Goal: Task Accomplishment & Management: Use online tool/utility

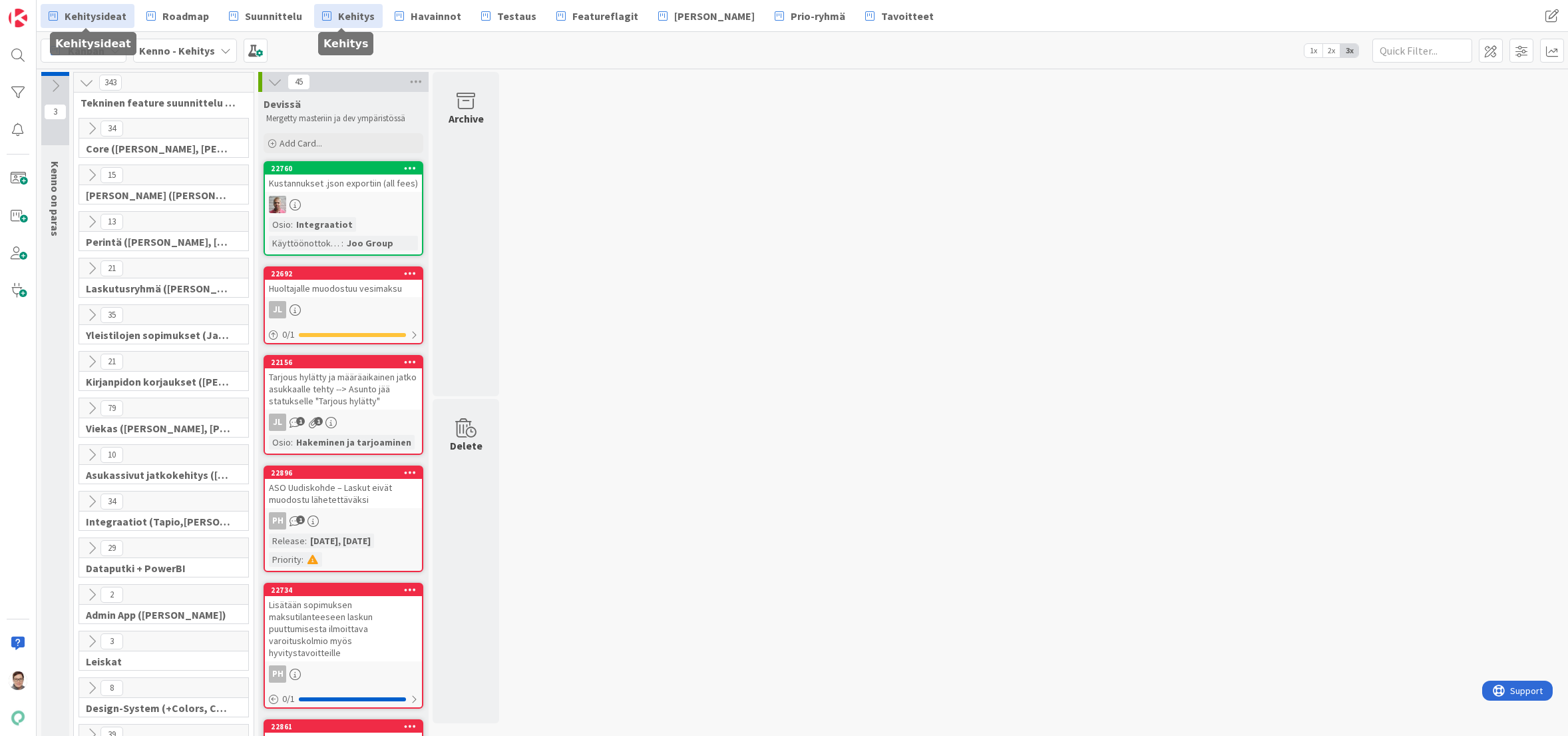
click at [87, 16] on span "Kehitysideat" at bounding box center [95, 15] width 61 height 16
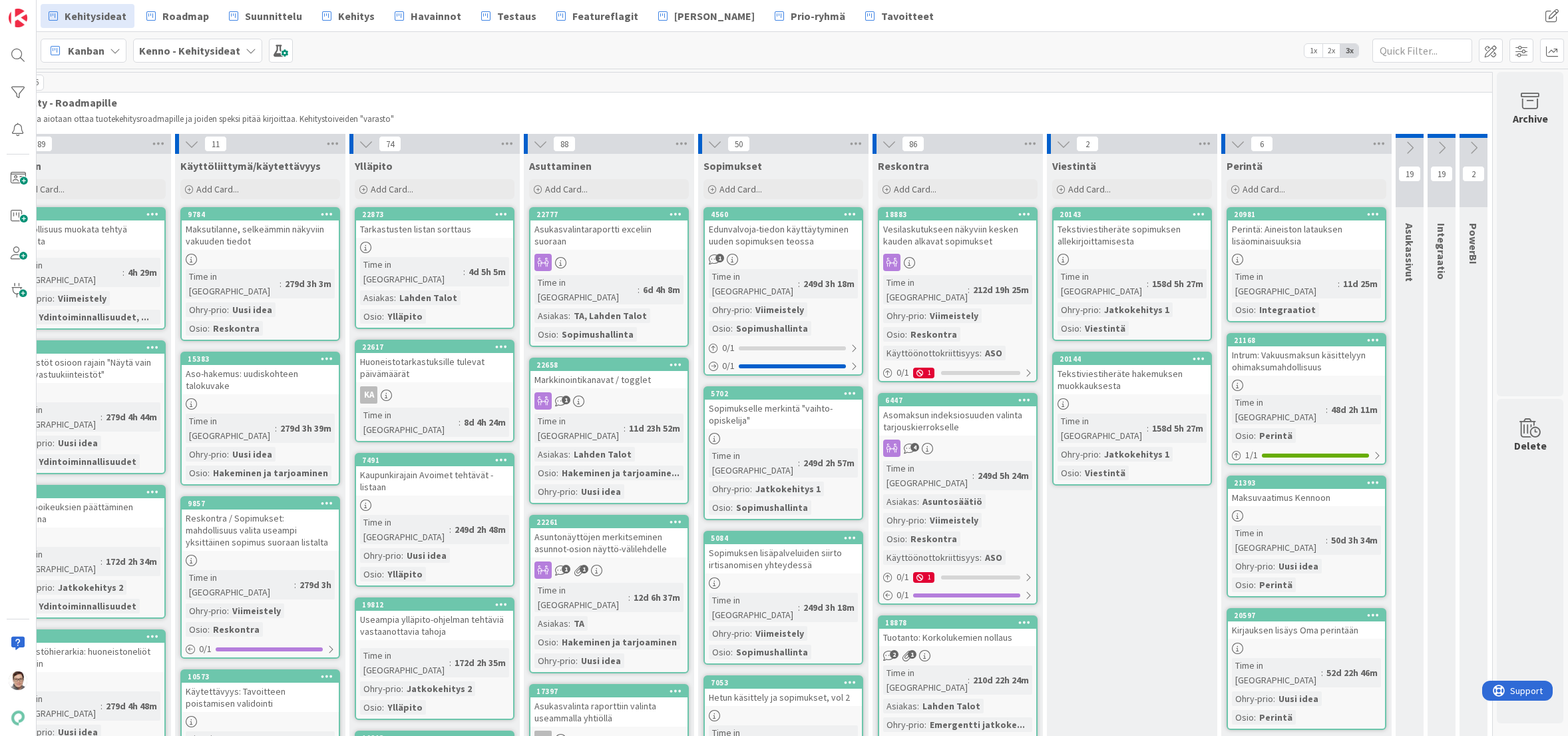
click at [1466, 149] on icon at bounding box center [1473, 147] width 14 height 14
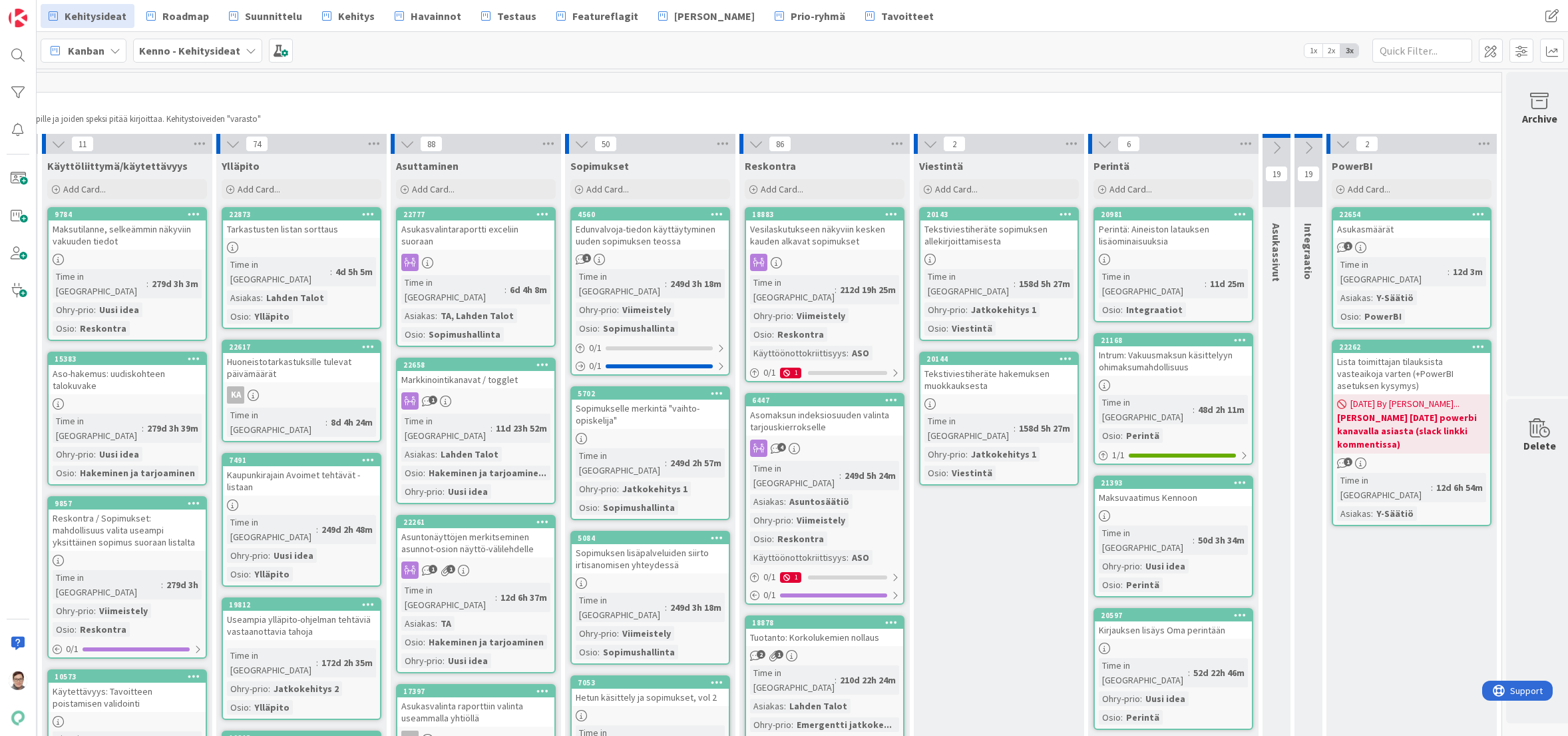
scroll to position [0, 547]
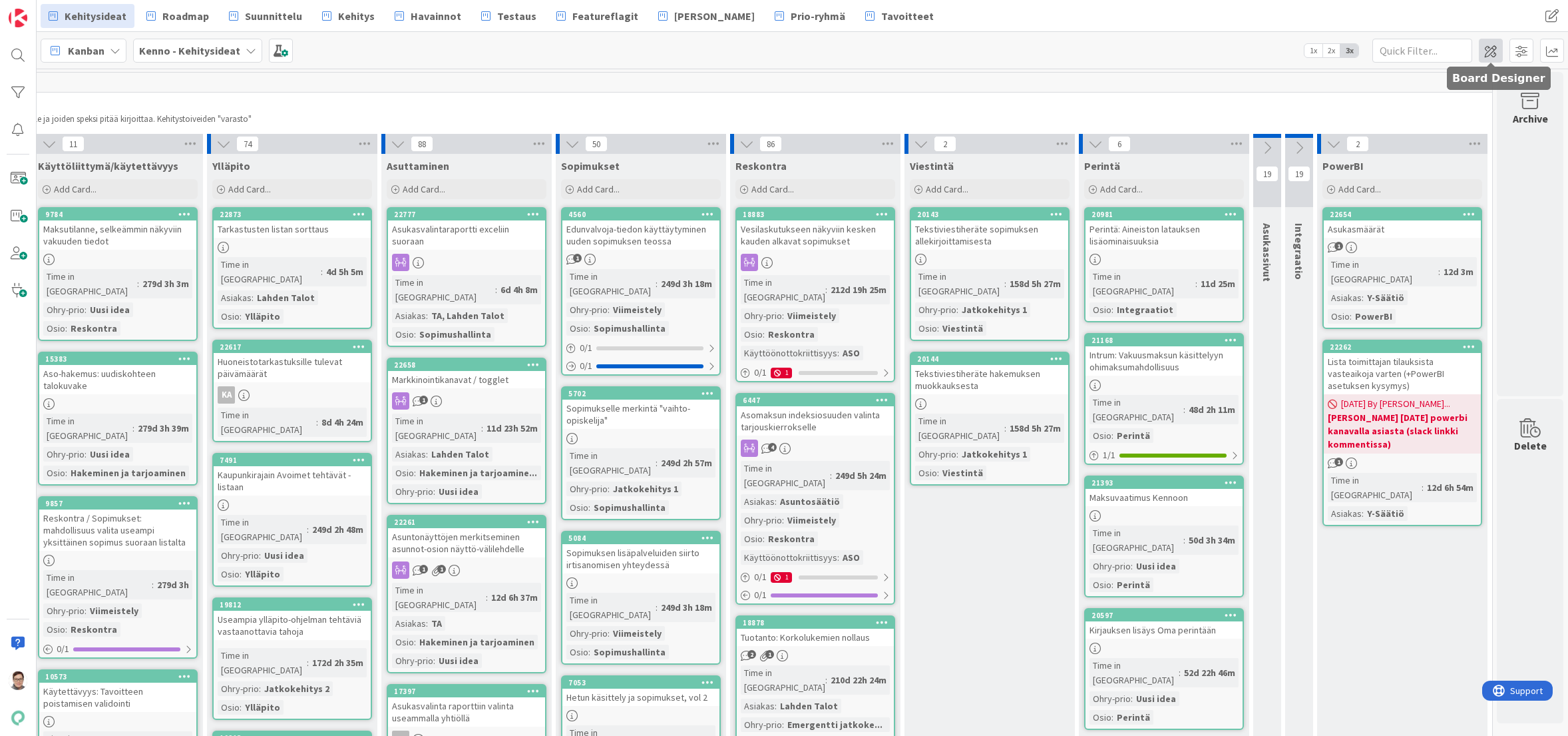
click at [1488, 52] on span at bounding box center [1490, 50] width 24 height 24
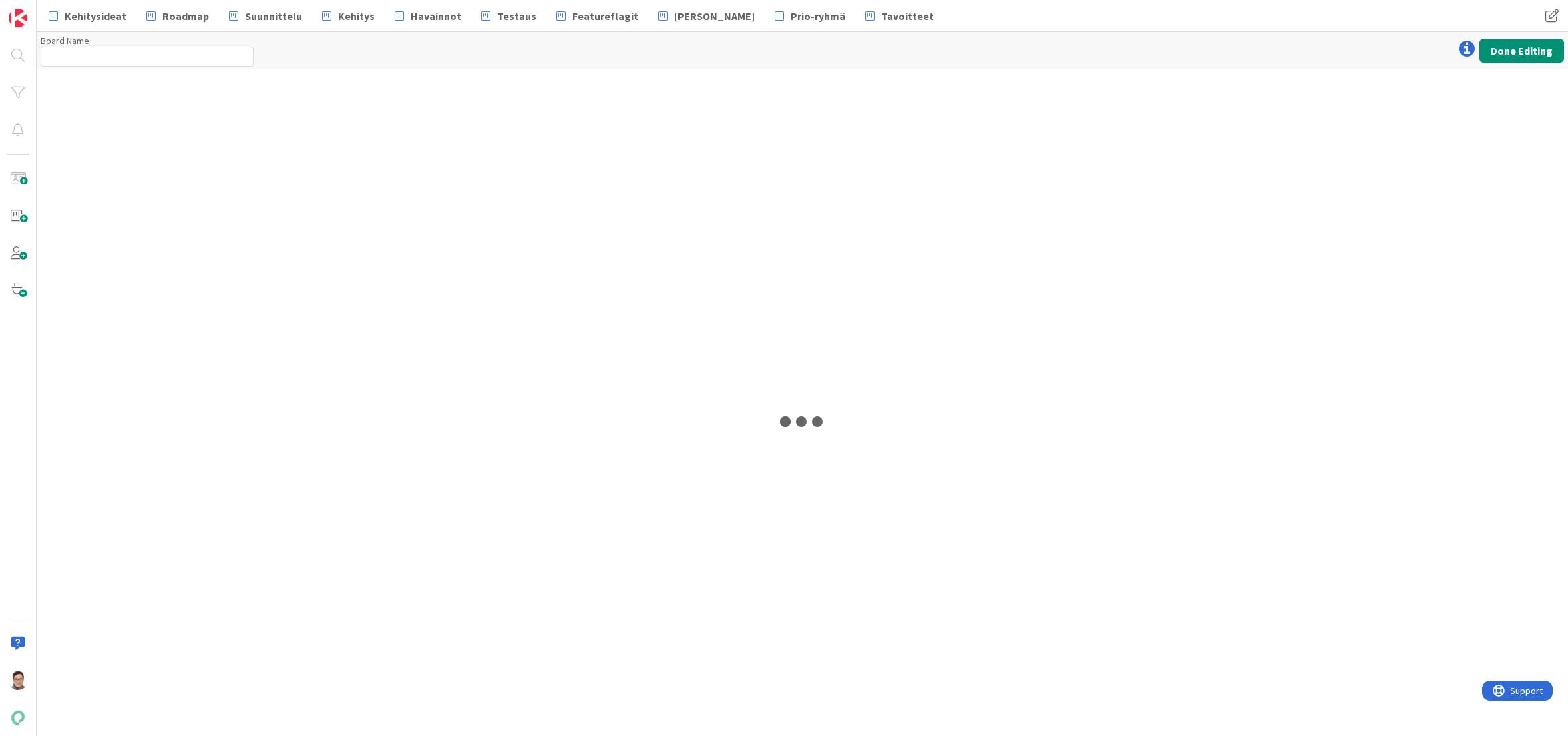
type input "Kenno - Kehitysideat"
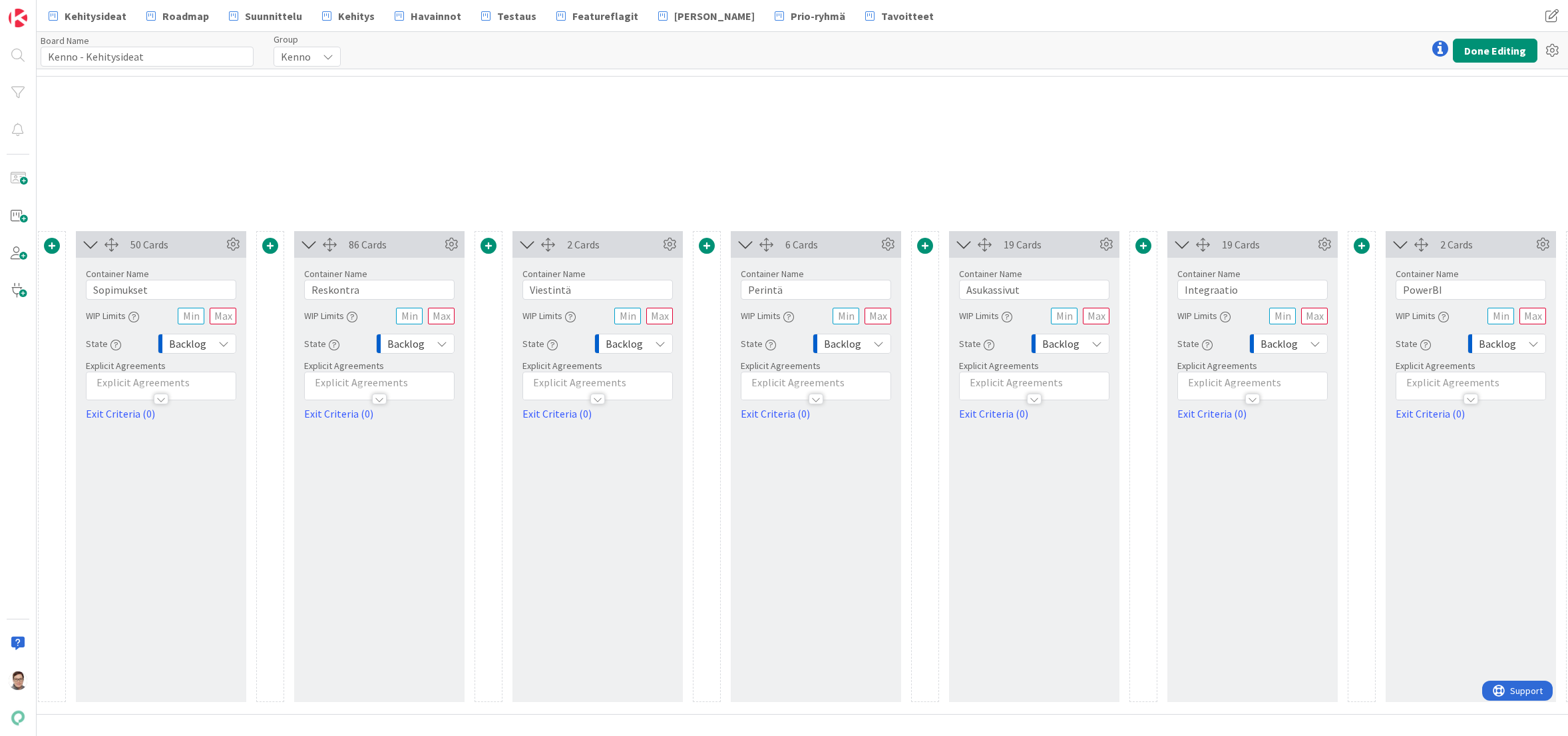
scroll to position [0, 1445]
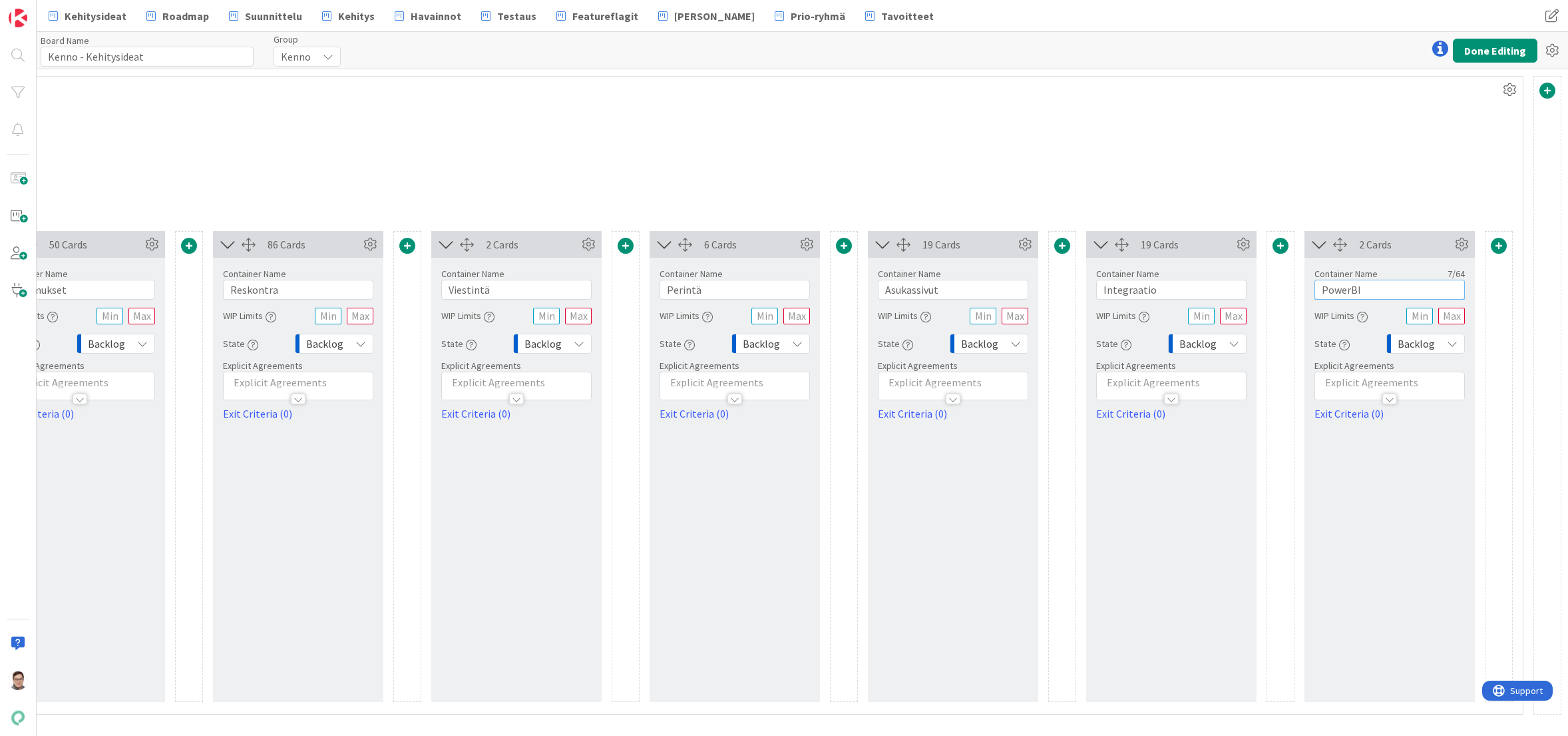
click at [1317, 287] on input "PowerBI" at bounding box center [1389, 289] width 151 height 20
type input "Dataputki + PowerBI"
click at [1489, 53] on button "Done Editing" at bounding box center [1495, 50] width 84 height 24
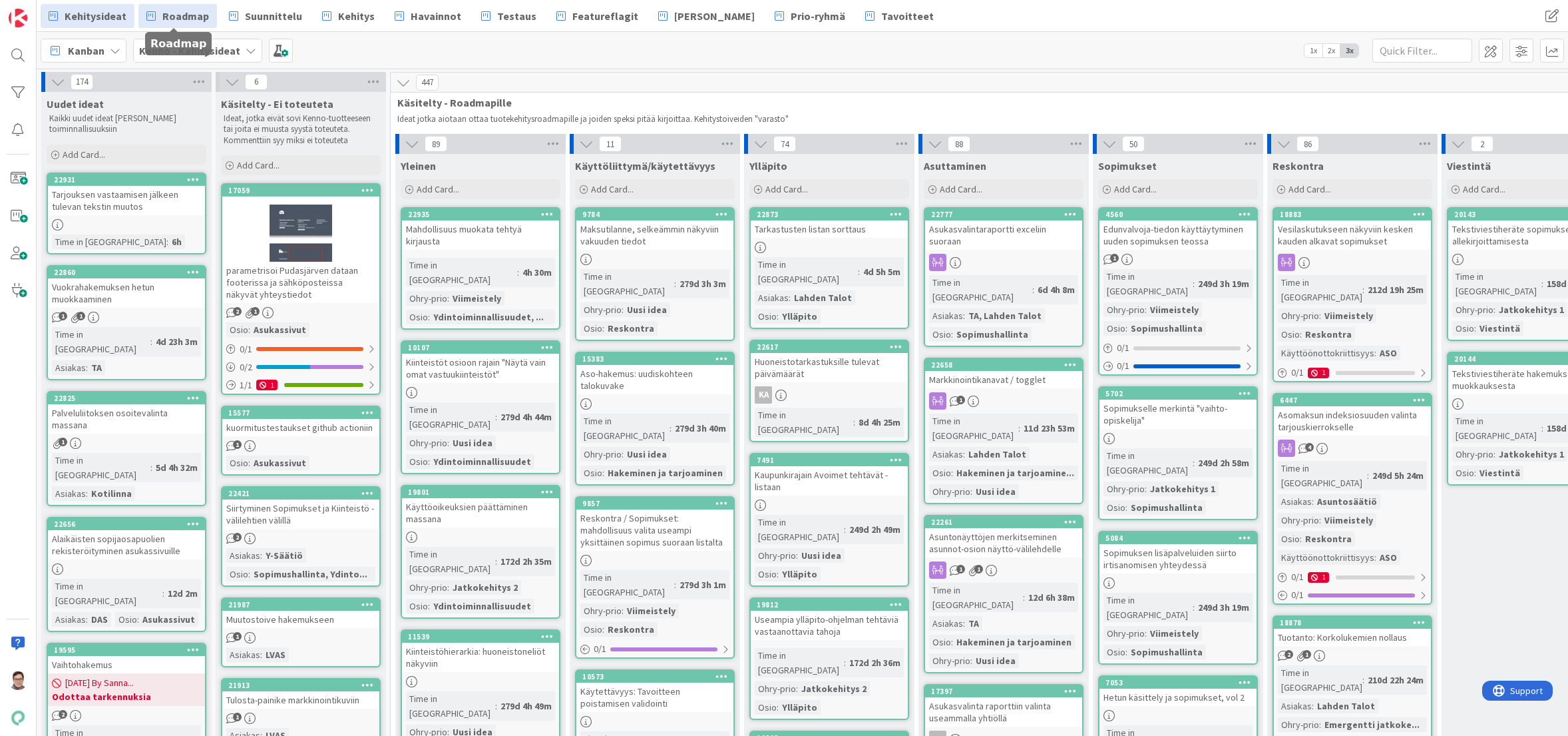
click at [186, 20] on span "Roadmap" at bounding box center [185, 15] width 47 height 16
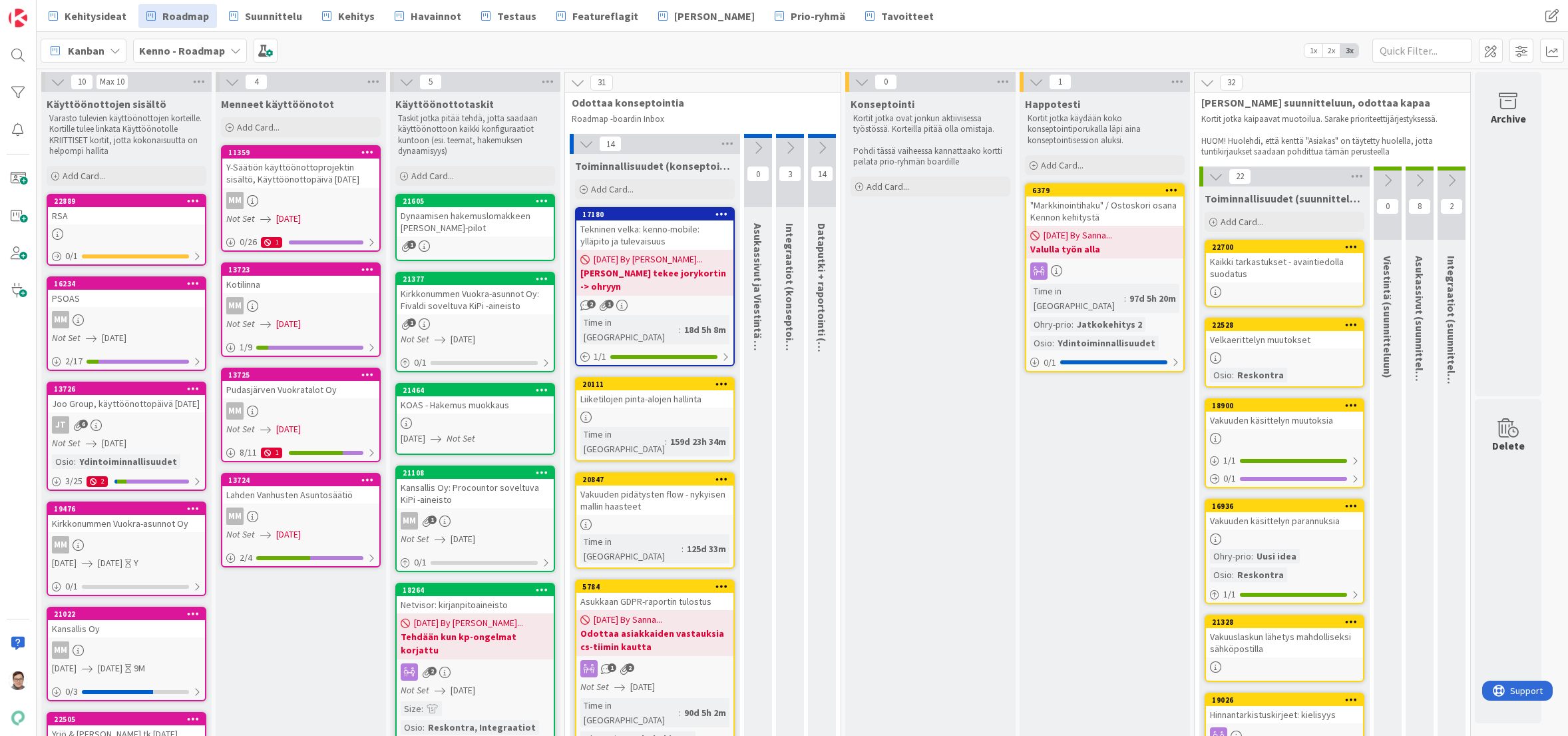
click at [822, 149] on icon at bounding box center [821, 147] width 14 height 14
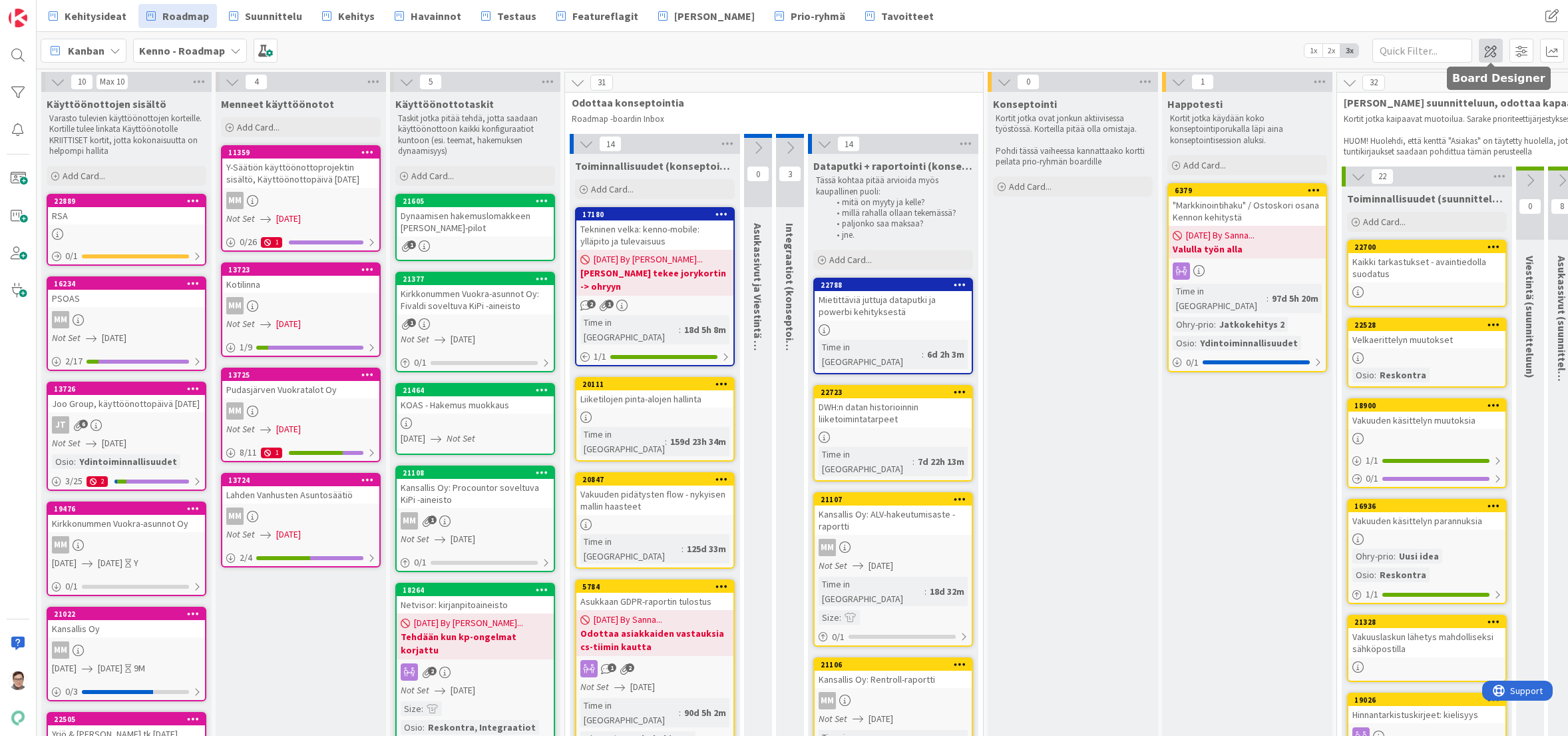
click at [1489, 53] on span at bounding box center [1490, 50] width 24 height 24
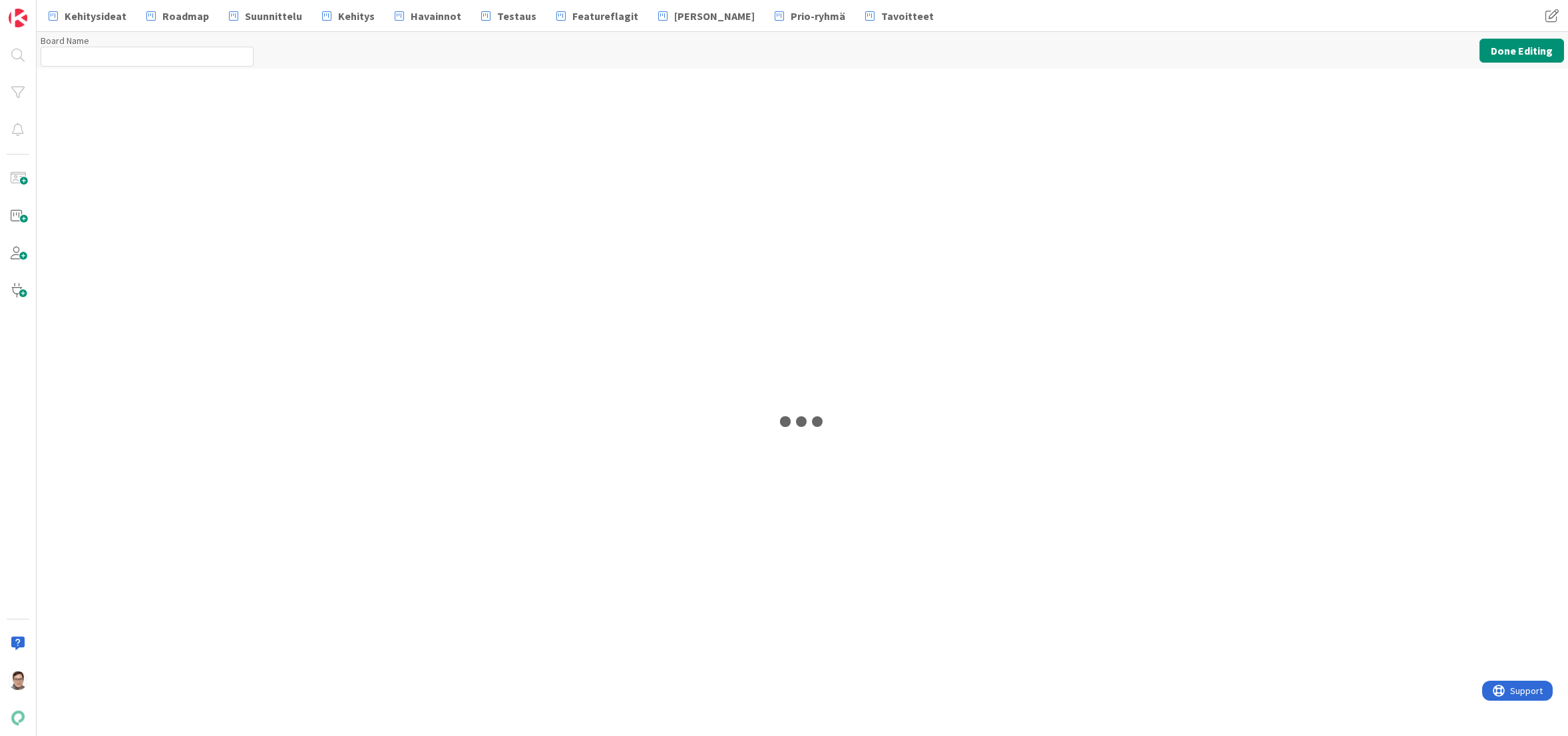
type input "Kenno - Roadmap"
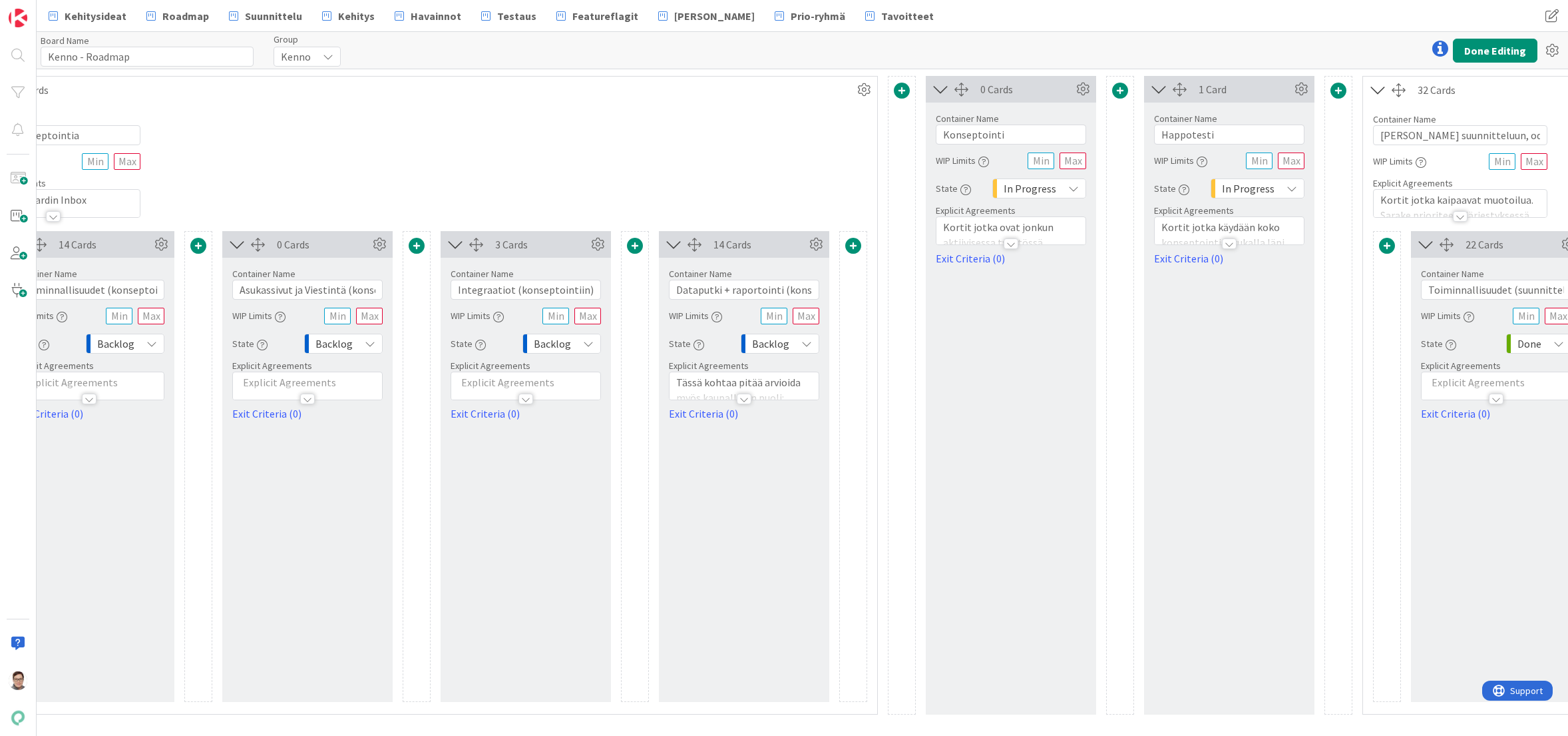
scroll to position [0, 782]
drag, startPoint x: 729, startPoint y: 294, endPoint x: 776, endPoint y: 294, distance: 47.0
click at [776, 294] on input "Dataputki + raportointi (konseptointiin)" at bounding box center [742, 289] width 151 height 20
type input "Dataputki + PowerBI (konseptointiin)"
click at [1488, 53] on button "Done Editing" at bounding box center [1495, 50] width 84 height 24
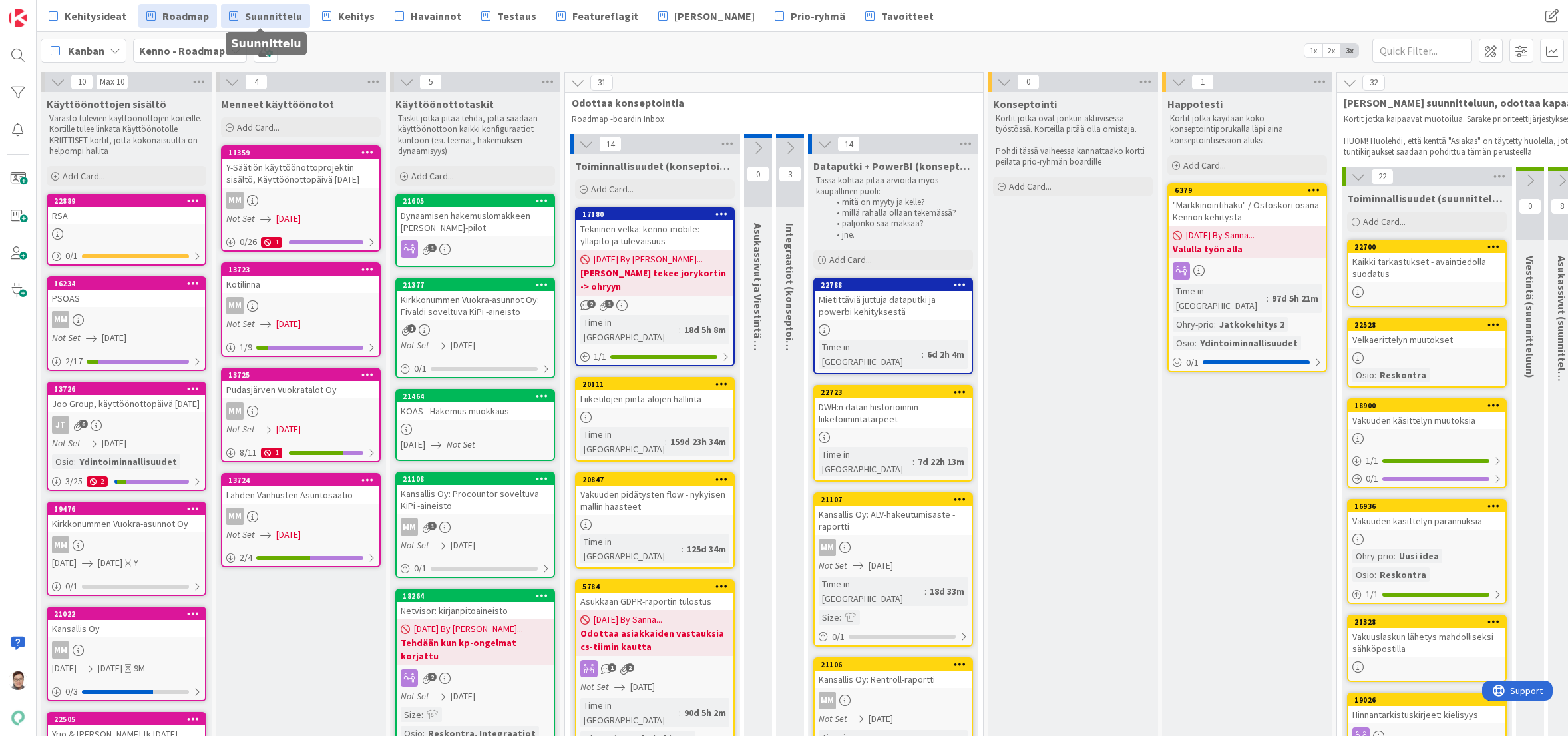
click at [272, 18] on span "Suunnittelu" at bounding box center [274, 15] width 58 height 16
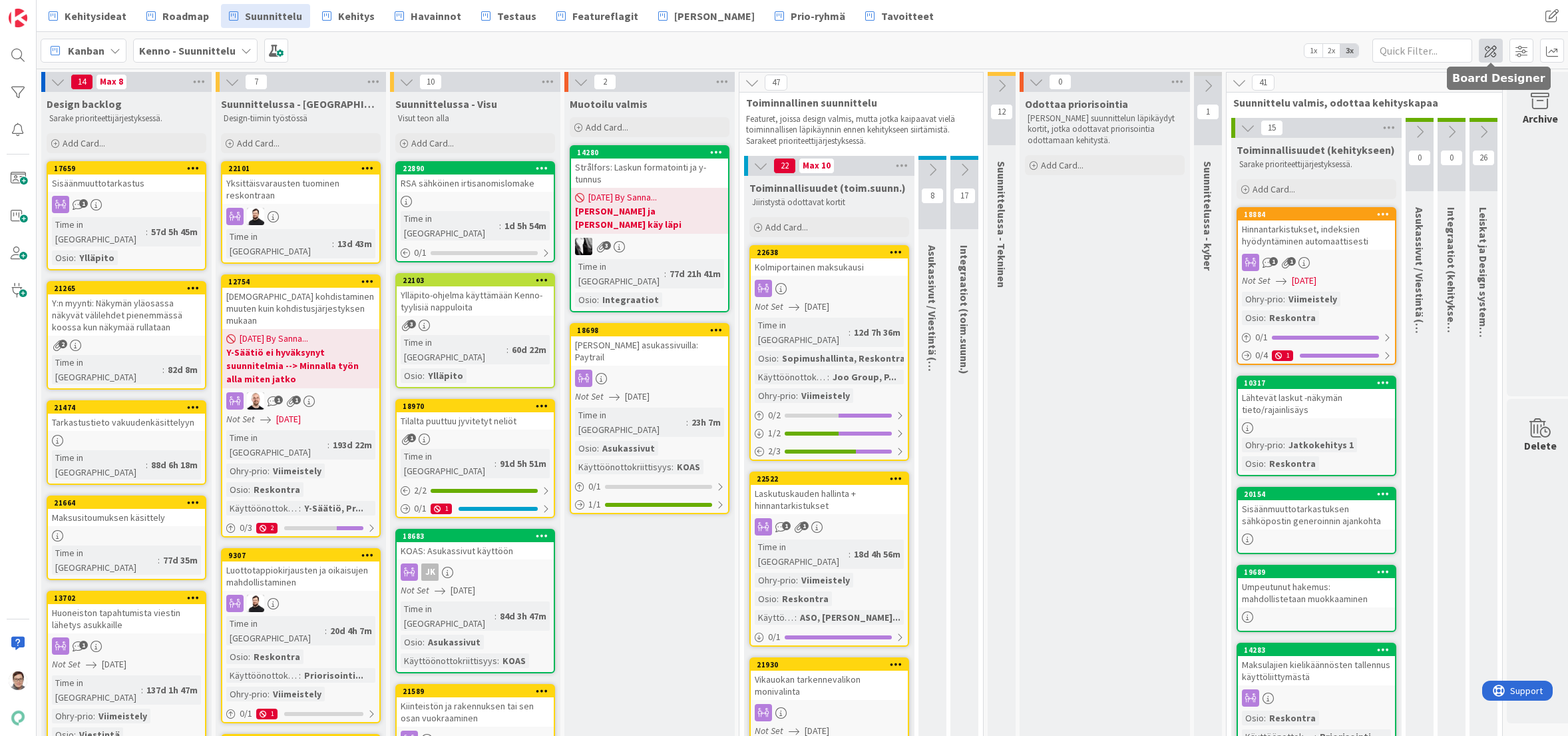
click at [1493, 53] on span at bounding box center [1490, 50] width 24 height 24
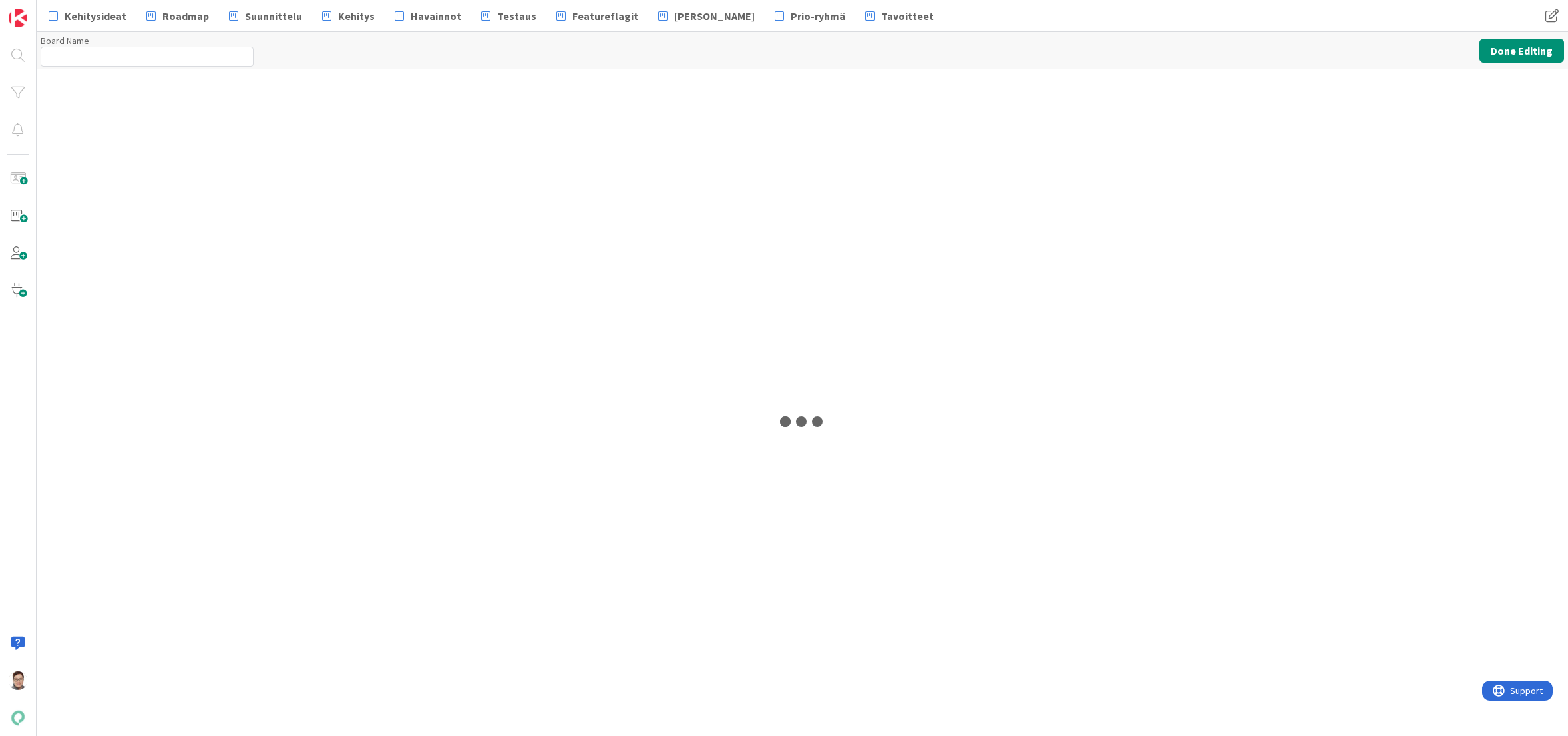
type input "Kenno - Suunnittelu"
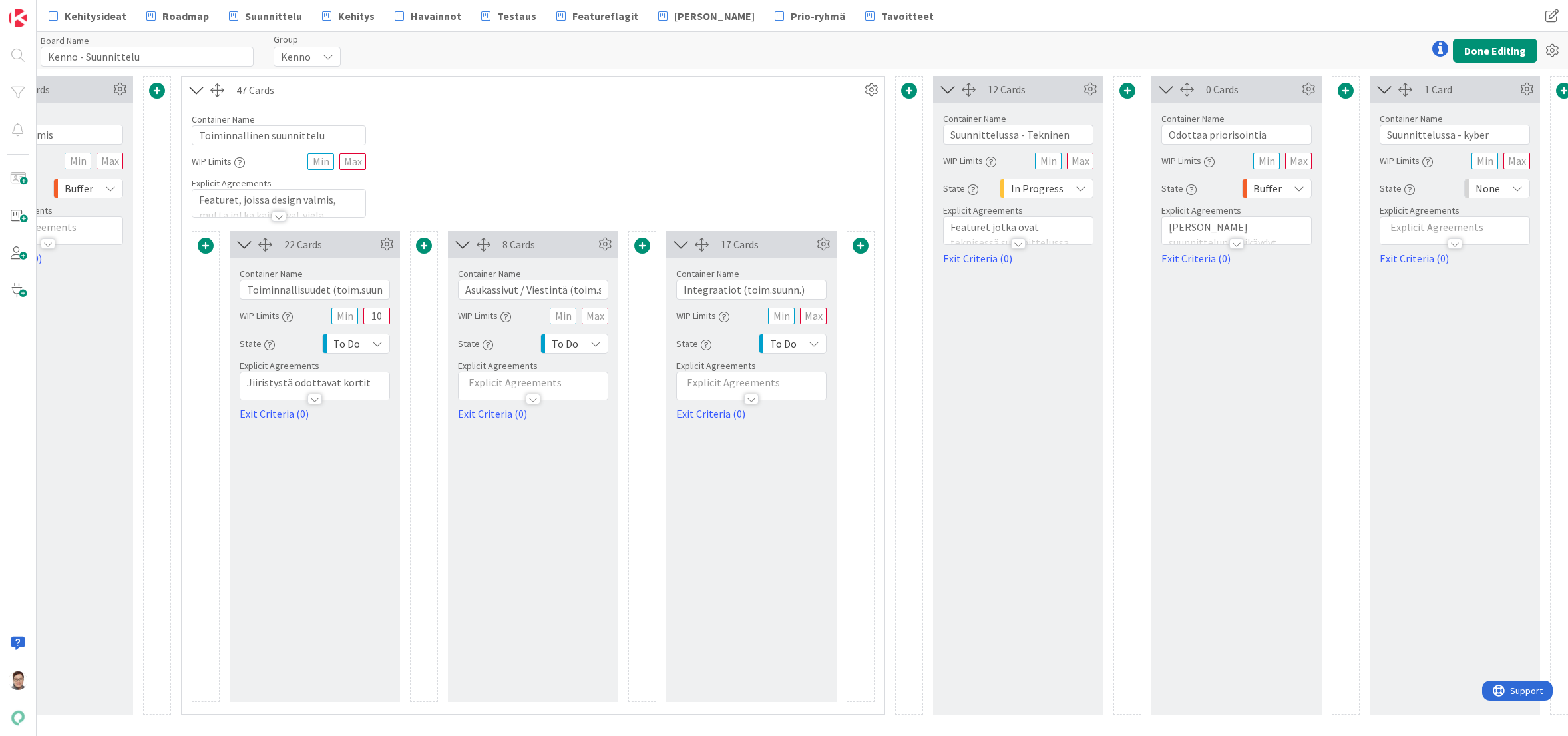
scroll to position [0, 816]
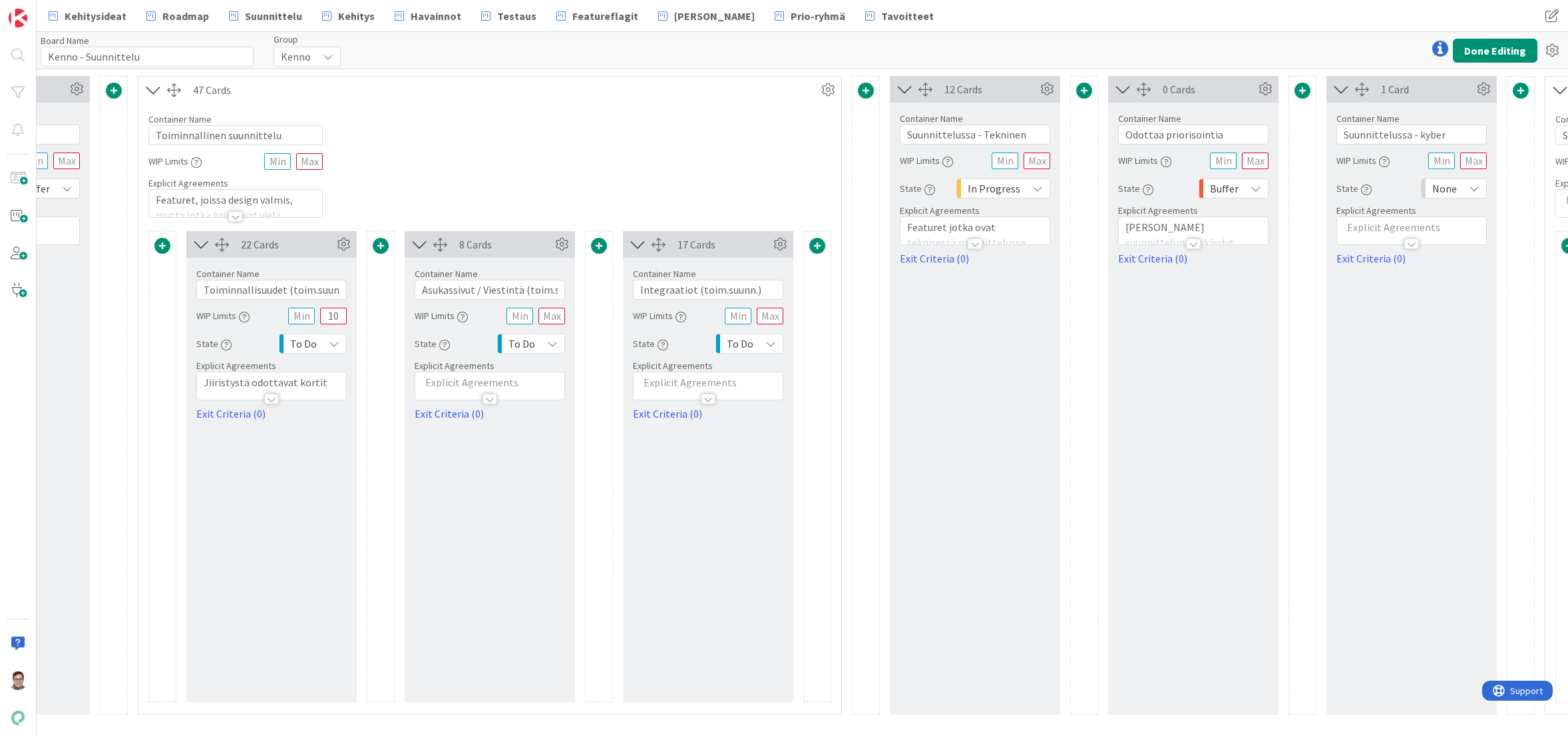
click at [818, 246] on span at bounding box center [817, 245] width 16 height 16
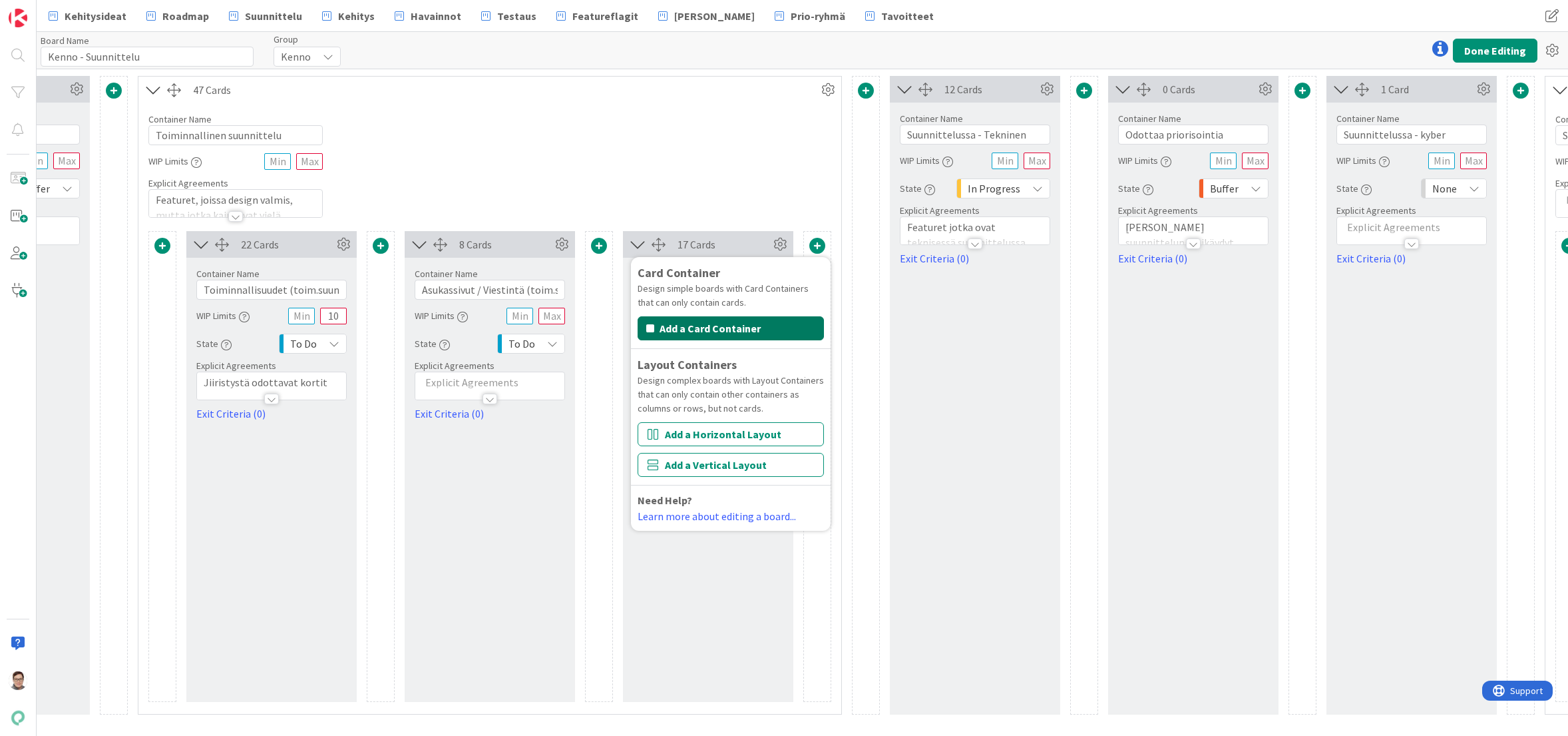
click at [698, 327] on button "Add a Card Container" at bounding box center [731, 328] width 186 height 24
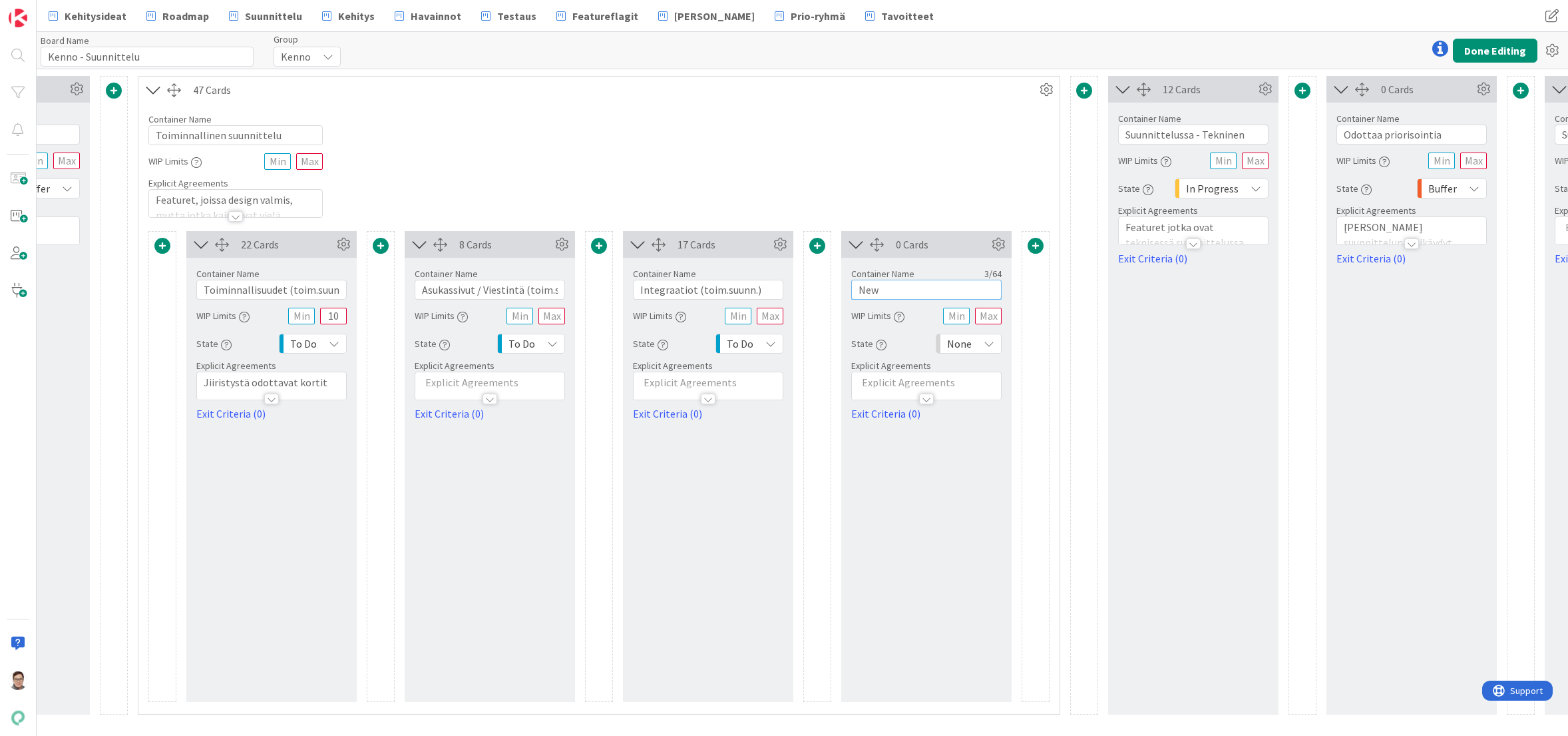
click at [883, 289] on input "New" at bounding box center [926, 289] width 151 height 20
type input "Dataputki + PowerBI"
click at [1493, 50] on button "Done Editing" at bounding box center [1495, 50] width 84 height 24
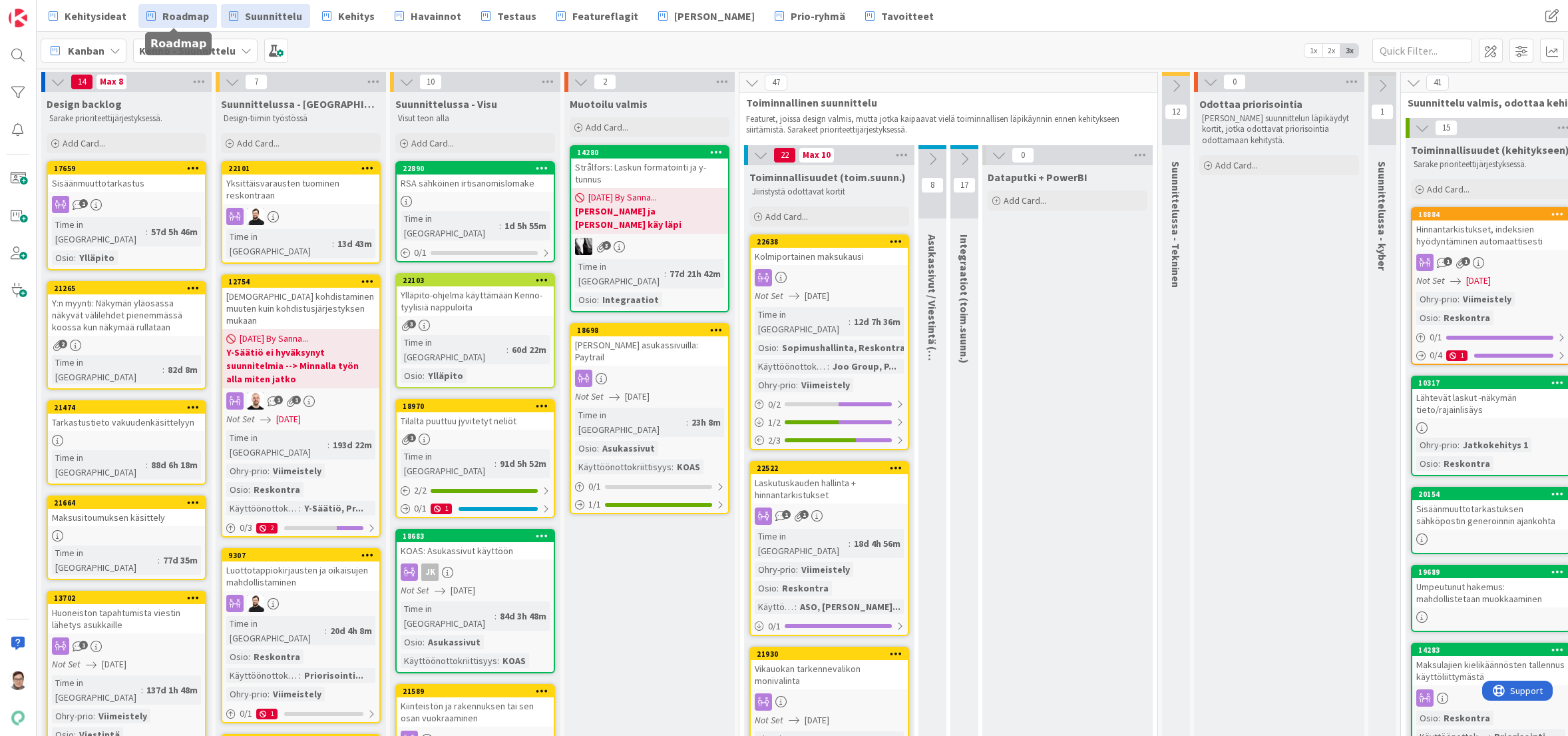
click at [181, 11] on span "Roadmap" at bounding box center [185, 15] width 47 height 16
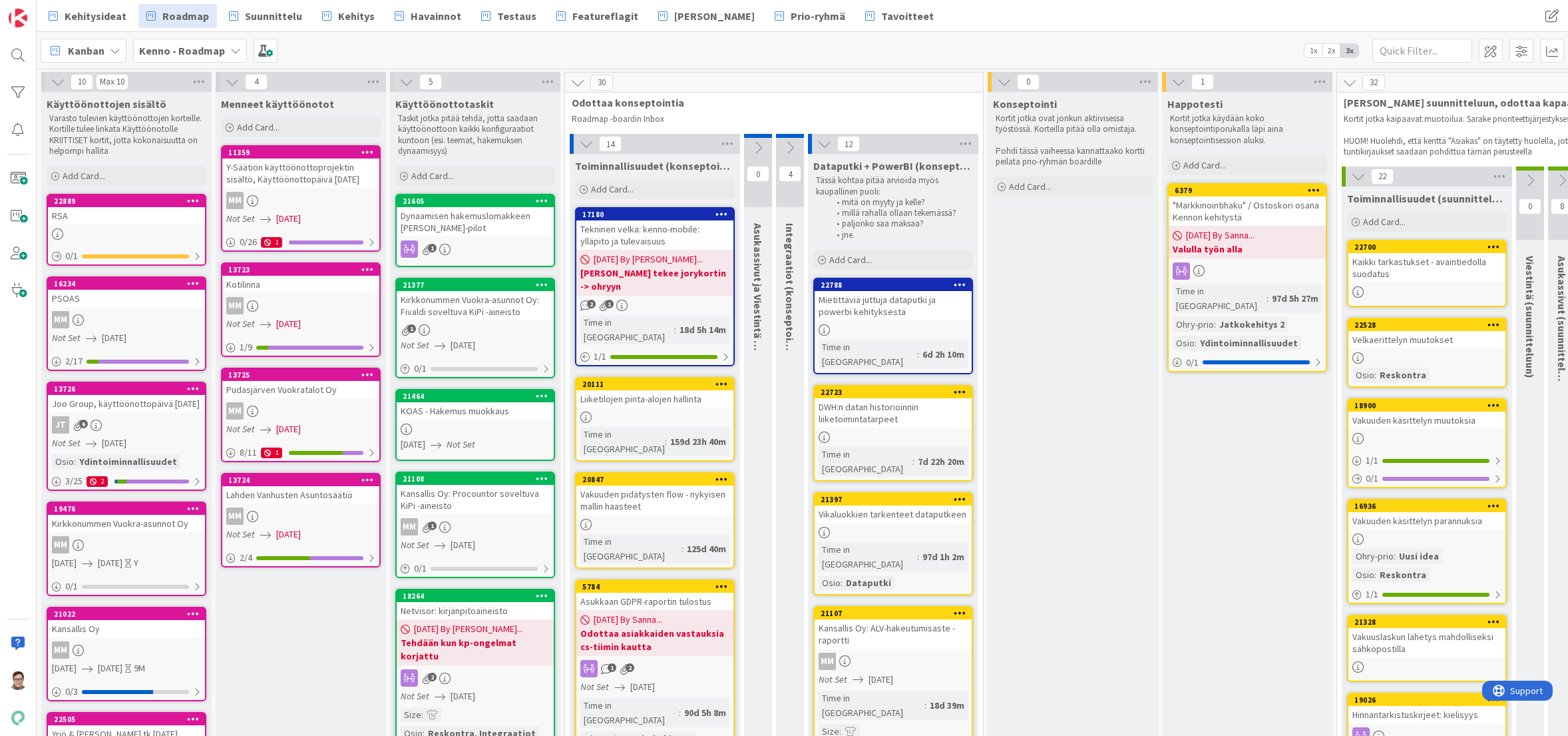
click at [788, 148] on icon at bounding box center [789, 147] width 14 height 14
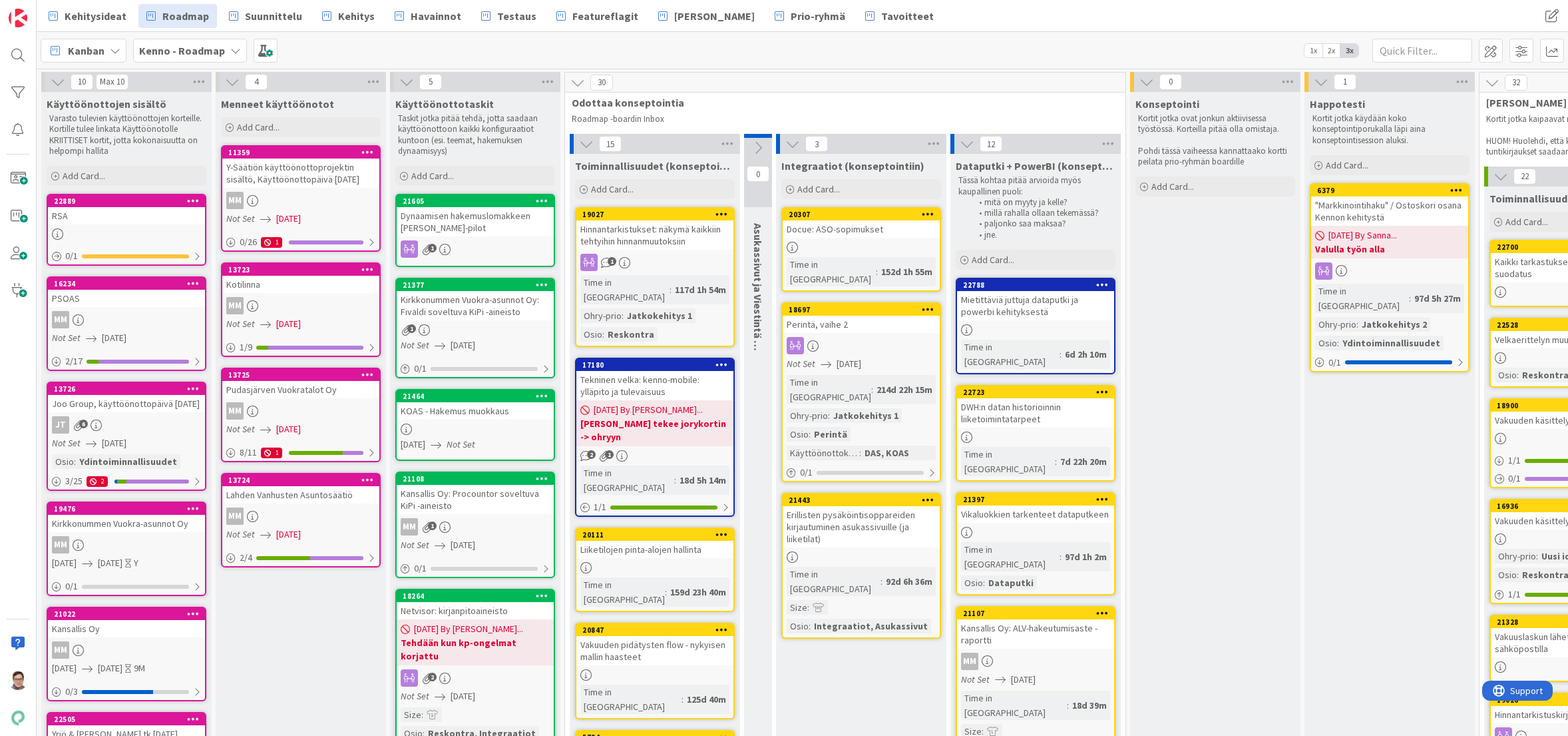
click at [795, 143] on icon at bounding box center [792, 143] width 14 height 14
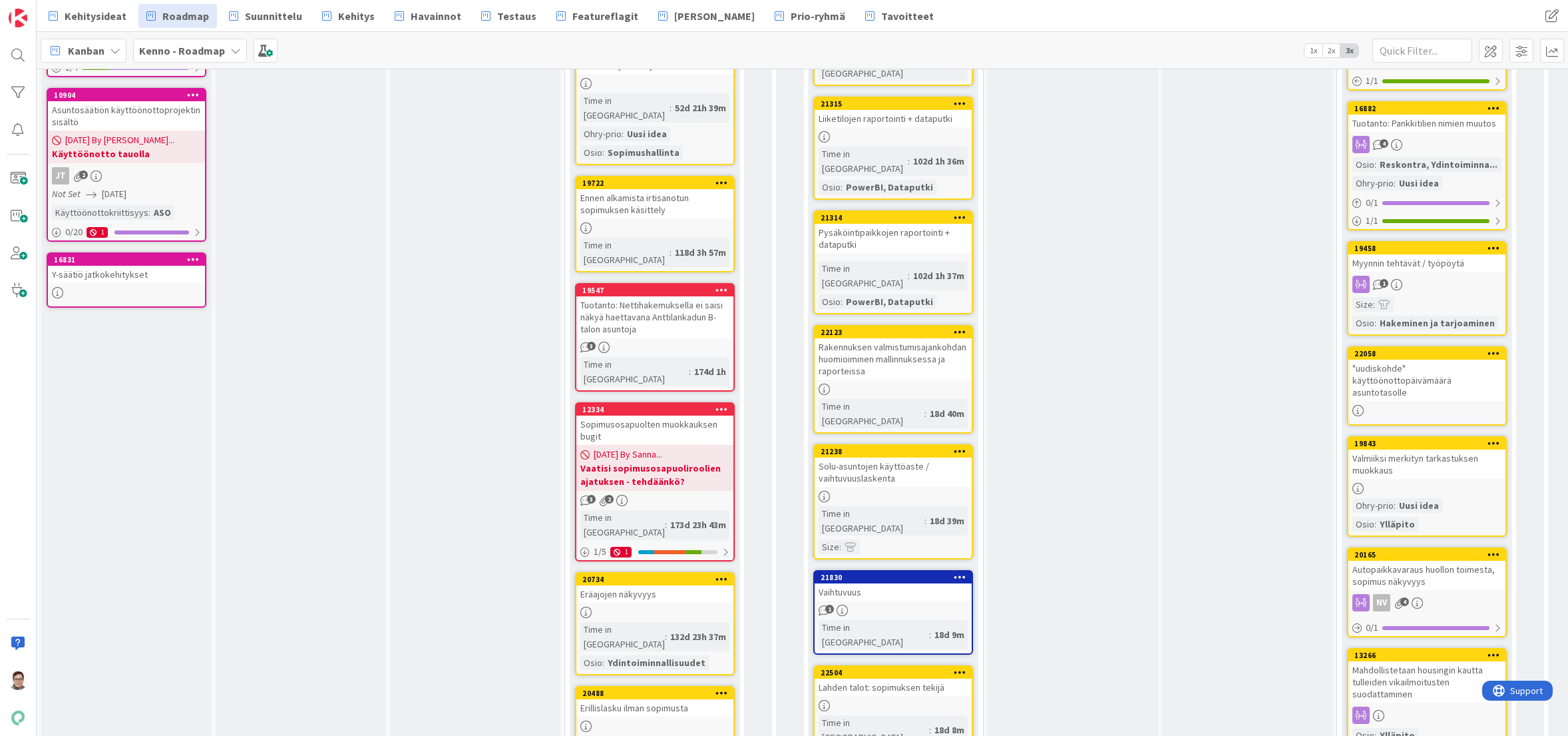
scroll to position [932, 0]
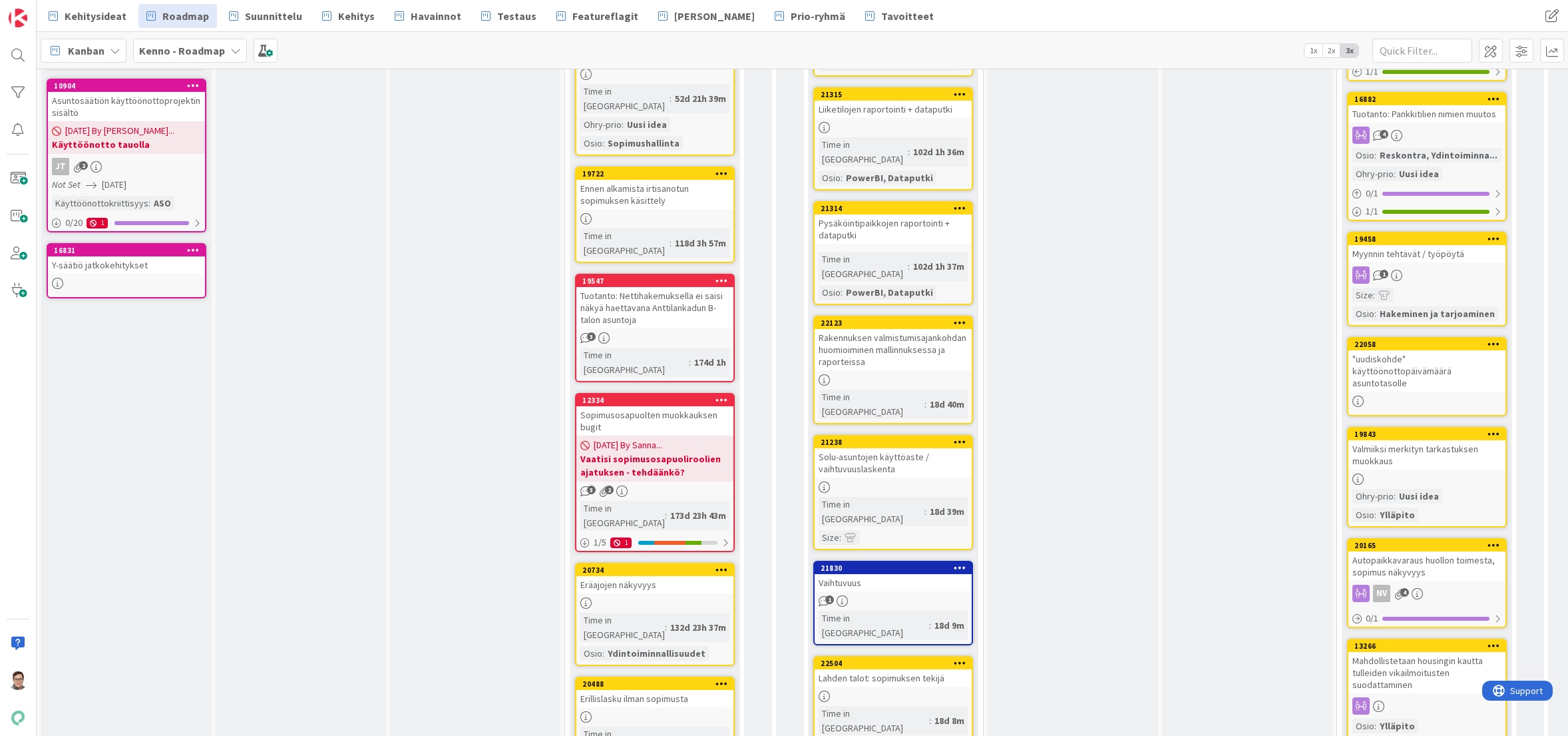
click at [867, 670] on div "Lahden talot: sopimuksen tekijä" at bounding box center [893, 678] width 157 height 17
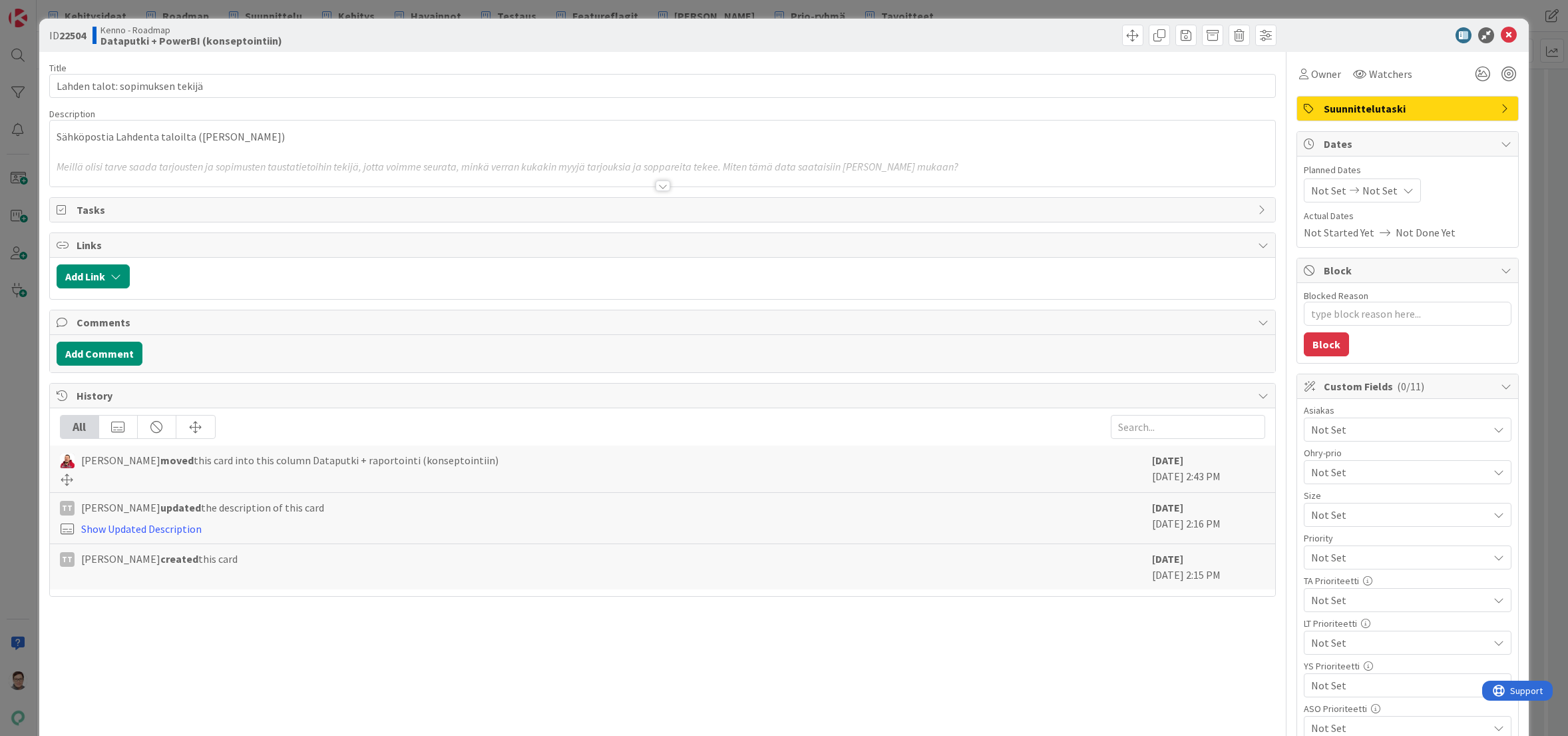
click at [656, 184] on div at bounding box center [663, 185] width 14 height 11
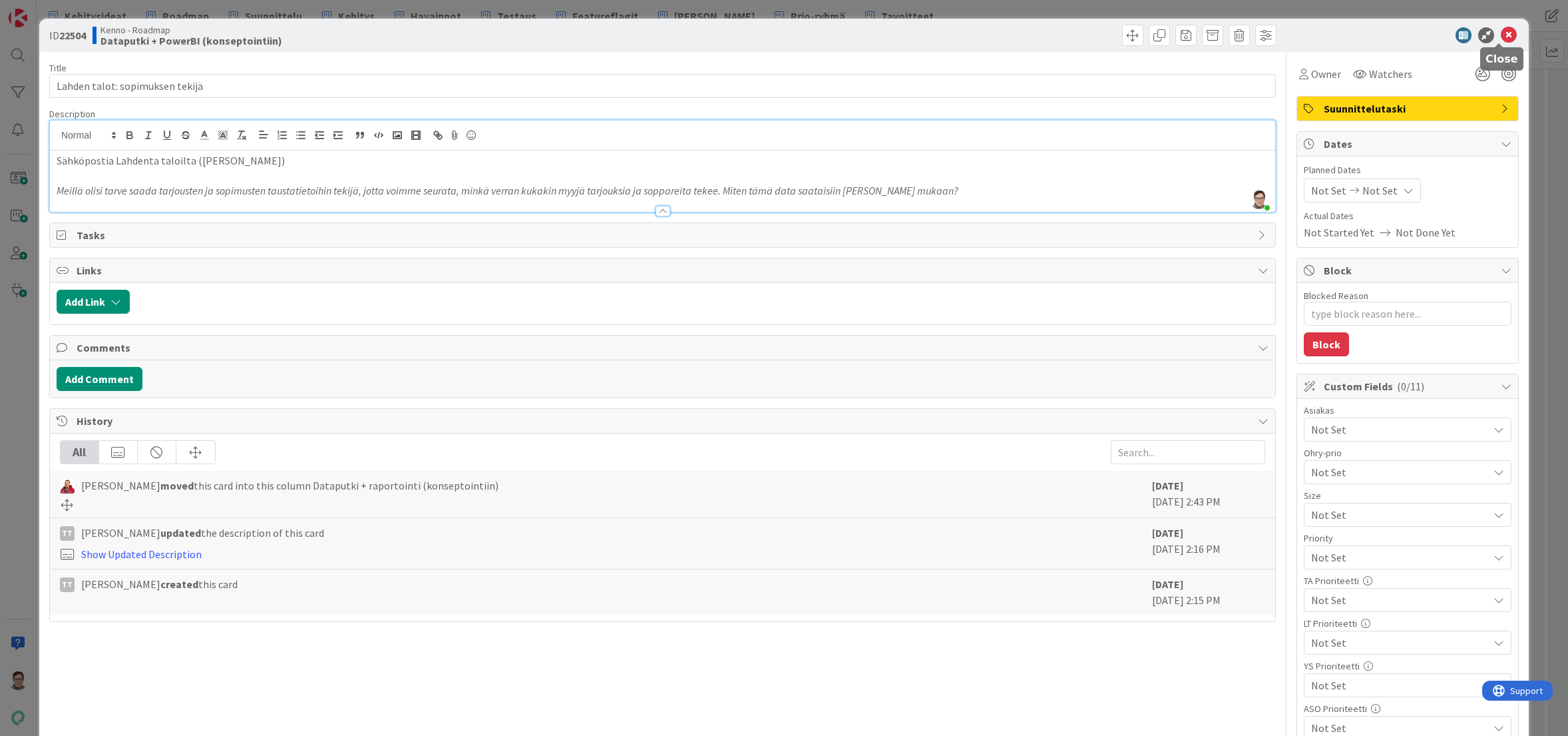
click at [1504, 39] on icon at bounding box center [1508, 35] width 16 height 16
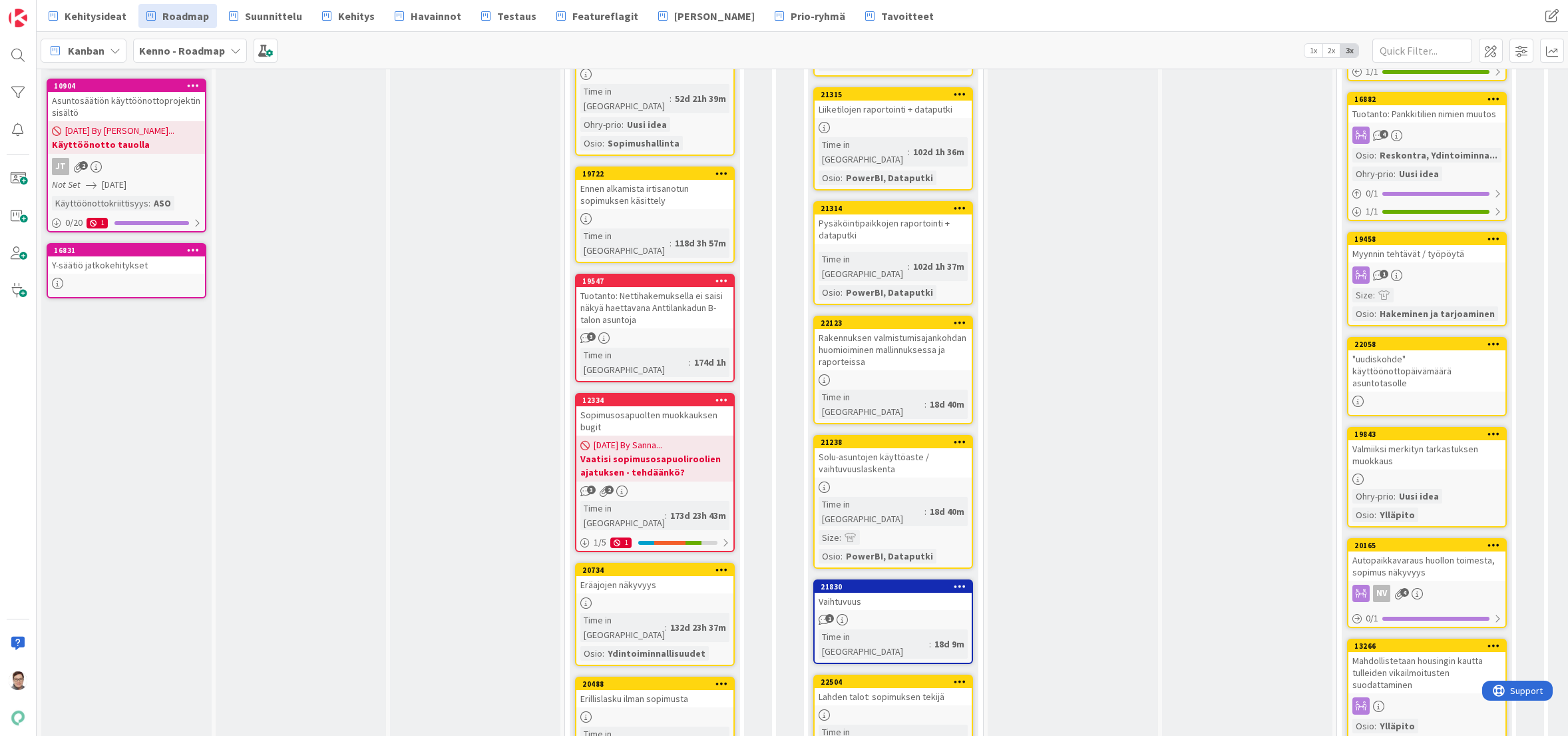
click at [891, 481] on div at bounding box center [893, 487] width 157 height 12
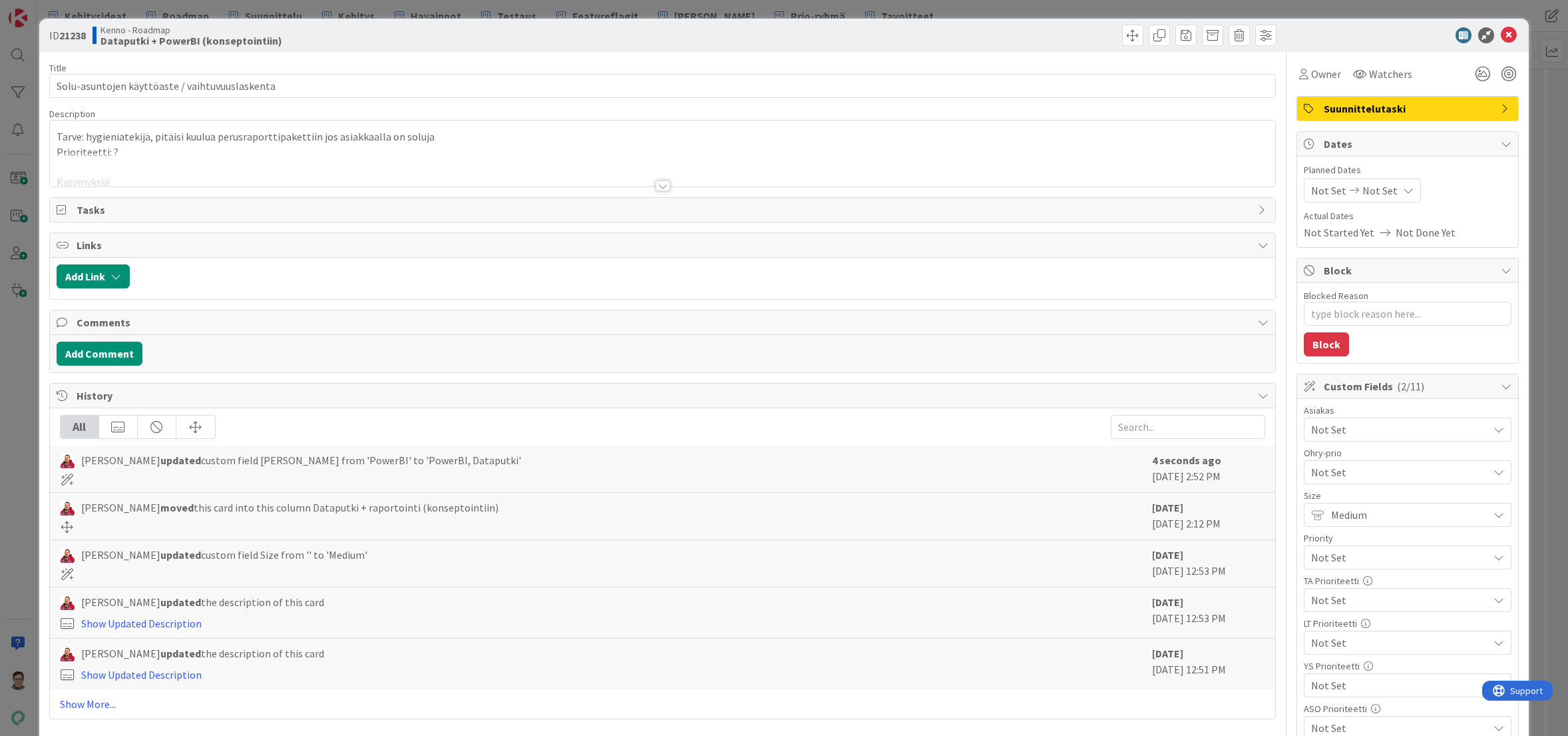
click at [661, 184] on div at bounding box center [663, 185] width 14 height 11
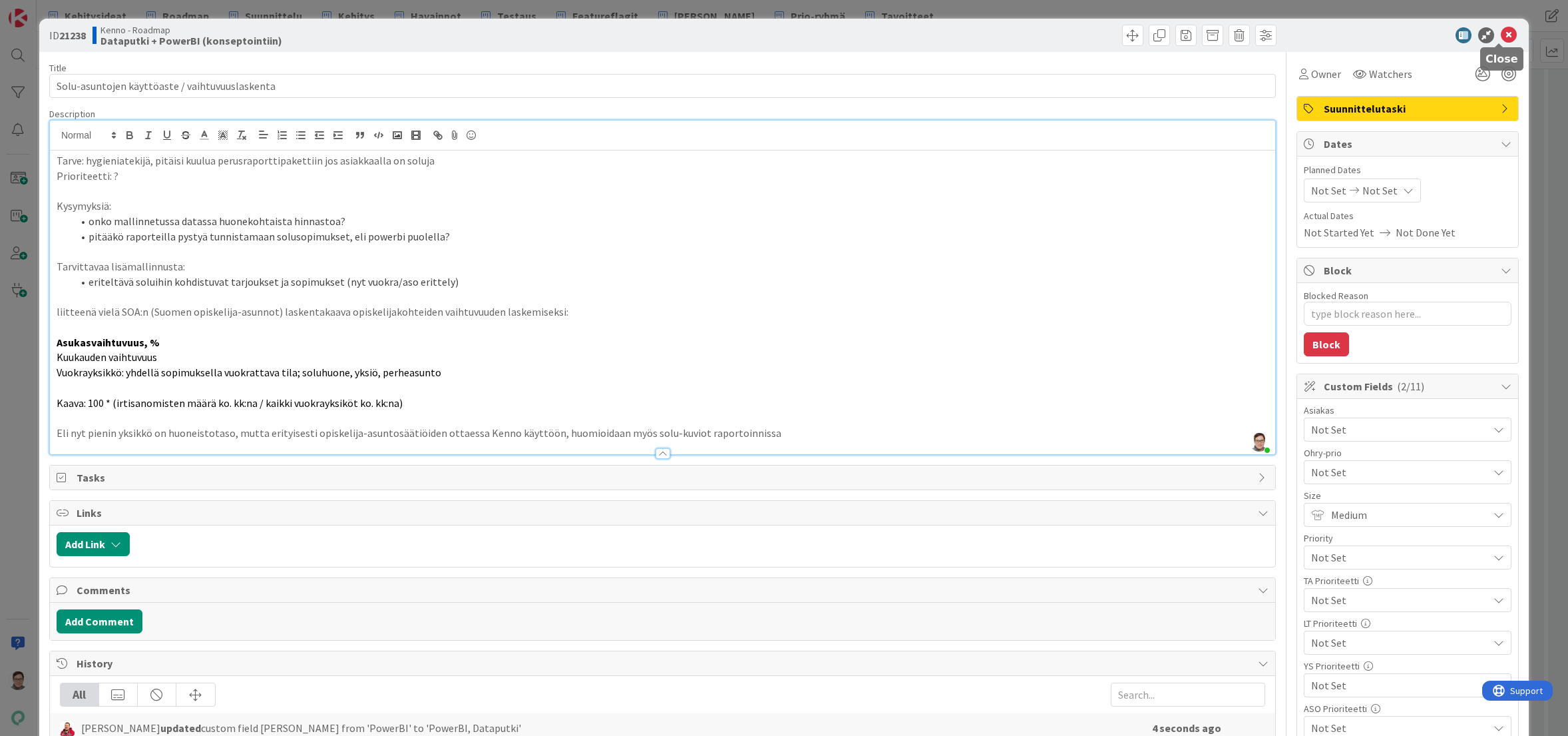
click at [1501, 39] on icon at bounding box center [1508, 35] width 16 height 16
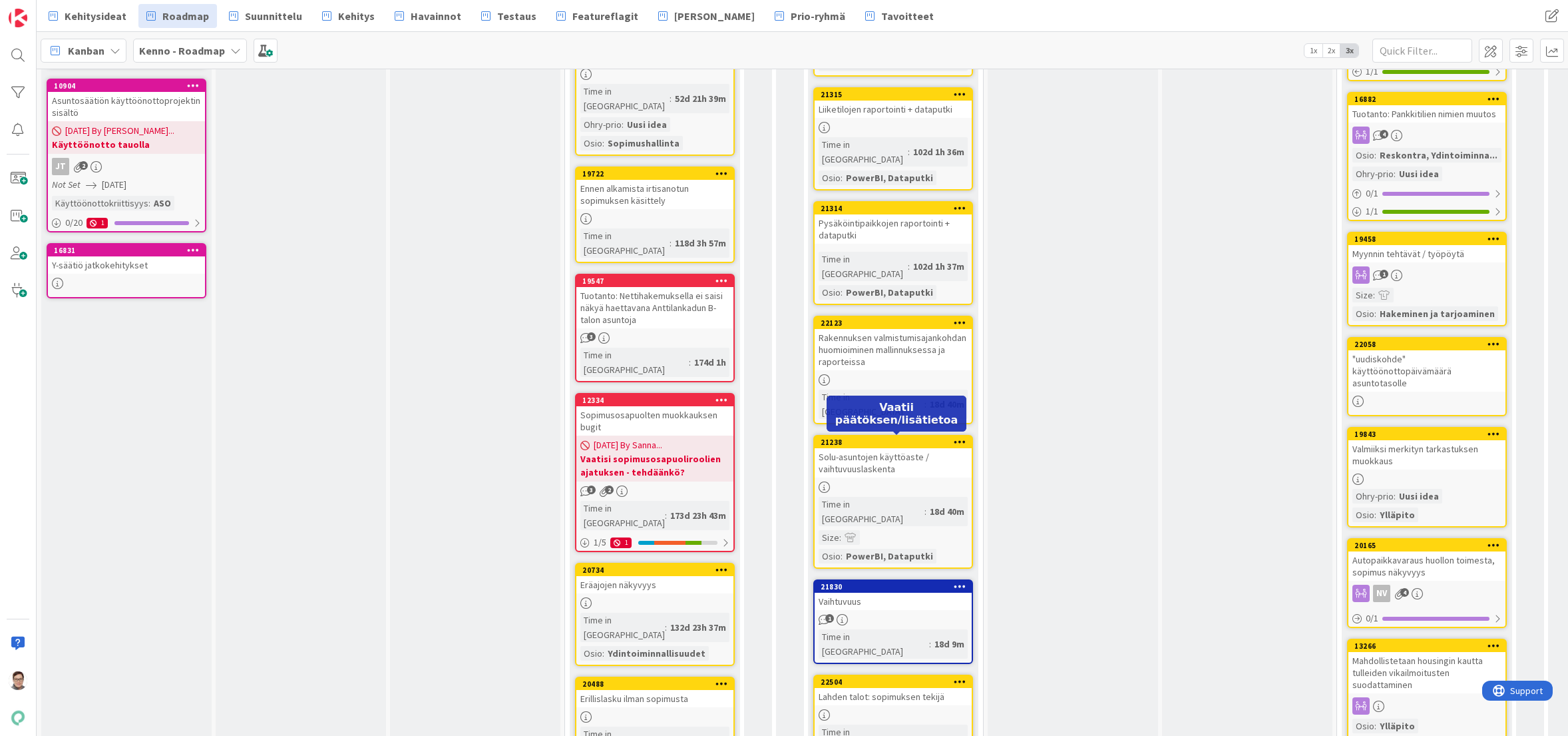
click at [881, 593] on div "Vaihtuvuus" at bounding box center [893, 601] width 157 height 17
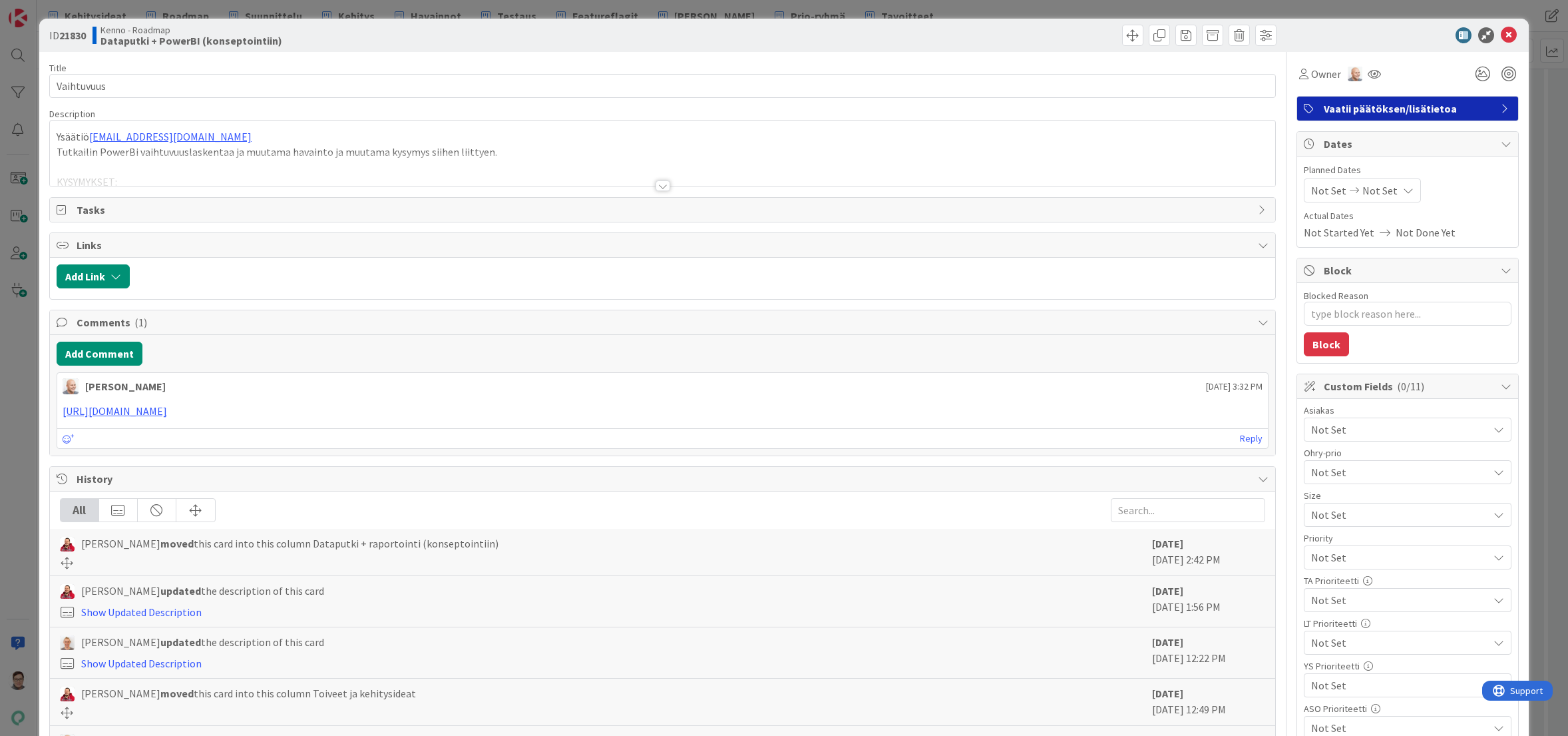
click at [657, 185] on div at bounding box center [663, 185] width 14 height 11
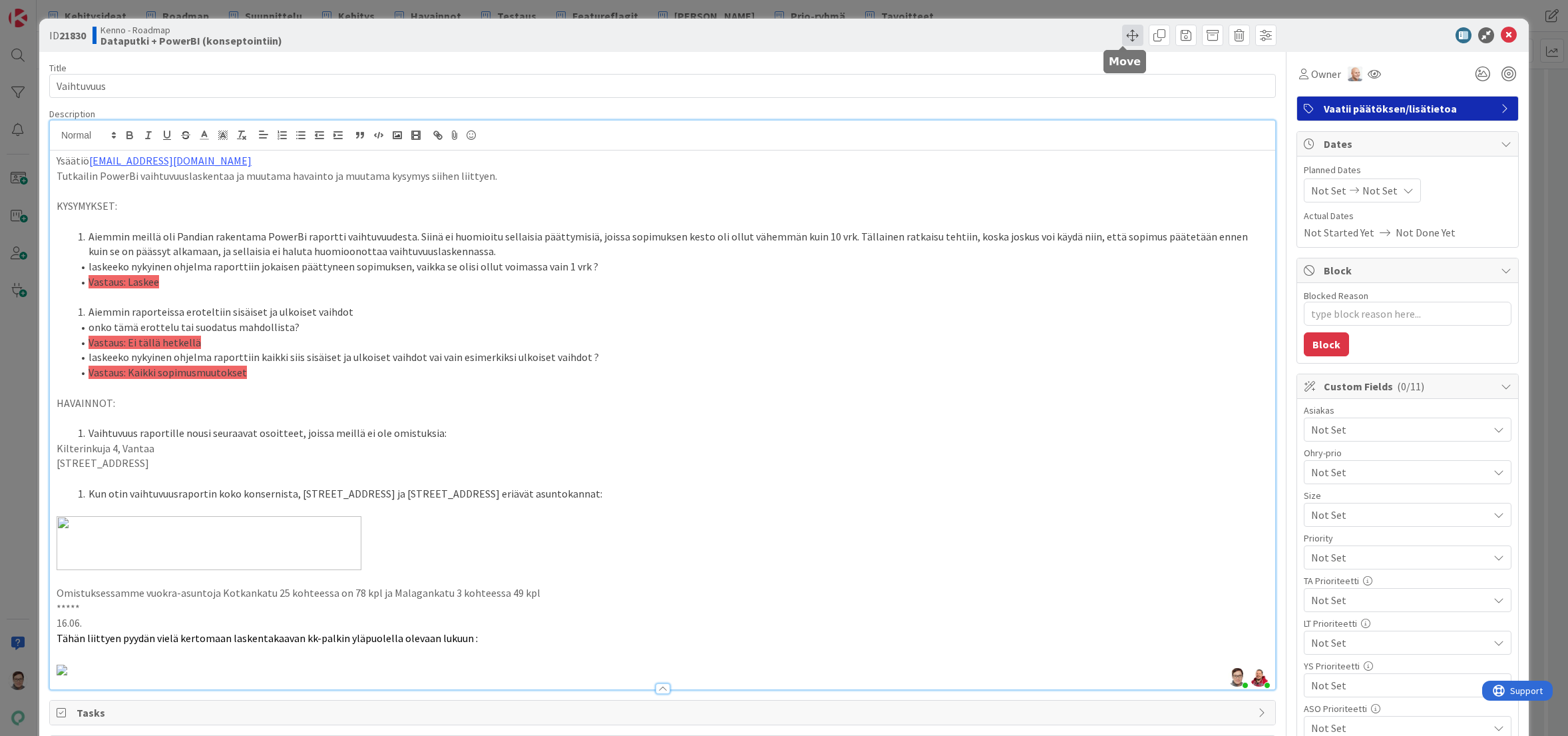
click at [1122, 36] on span at bounding box center [1132, 36] width 21 height 21
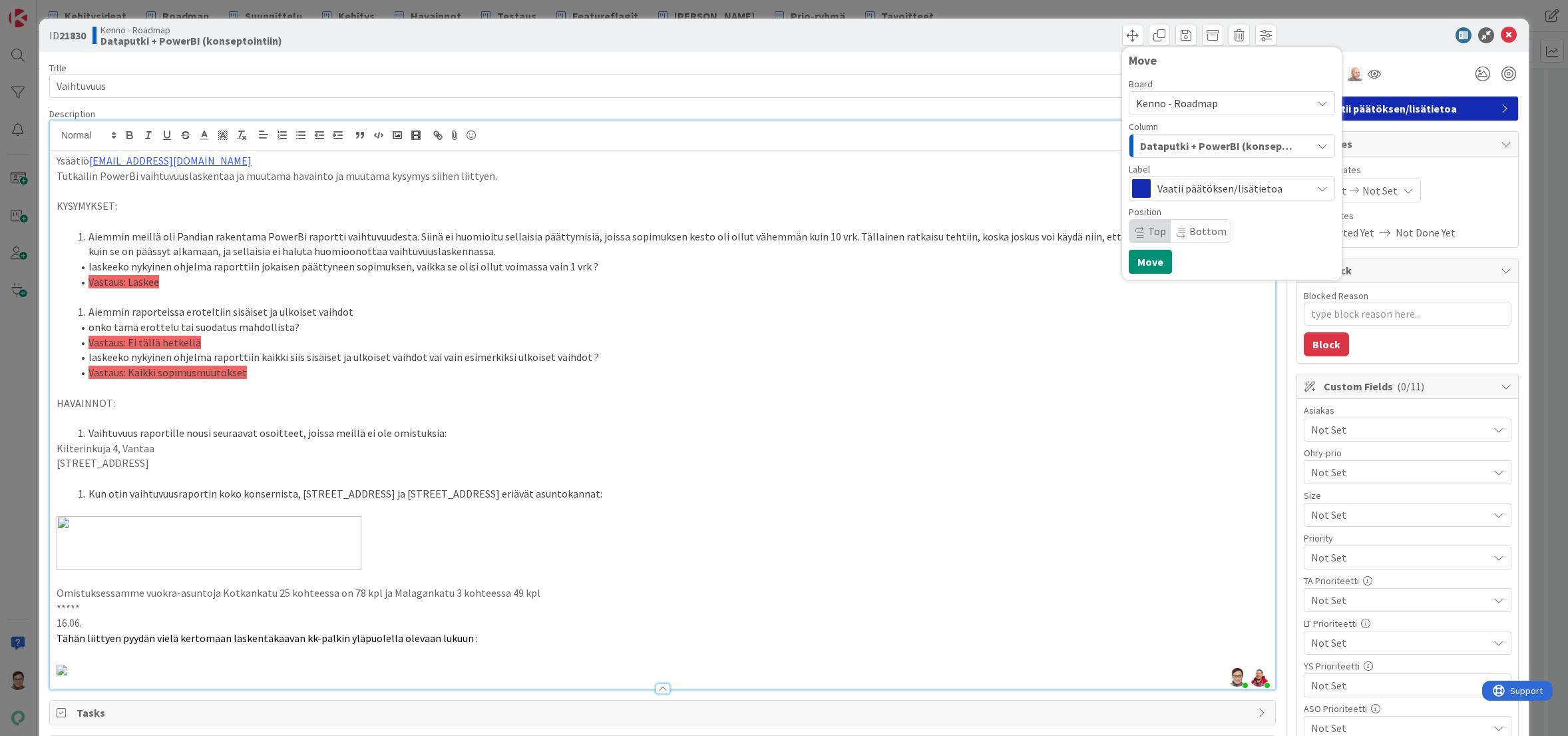
click at [1162, 102] on span "Kenno - Roadmap" at bounding box center [1176, 103] width 82 height 13
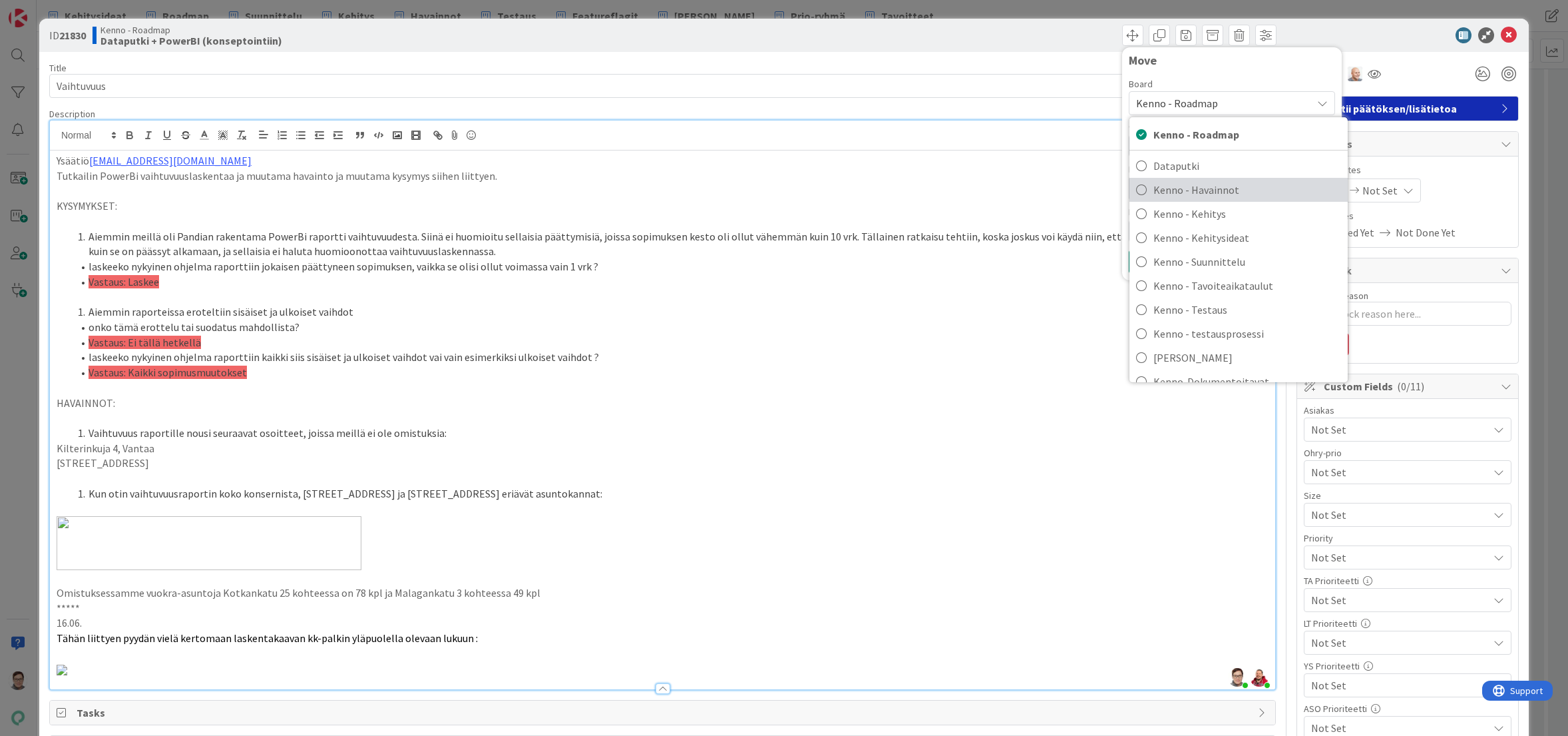
click at [1185, 190] on span "Kenno - Havainnot" at bounding box center [1246, 189] width 187 height 20
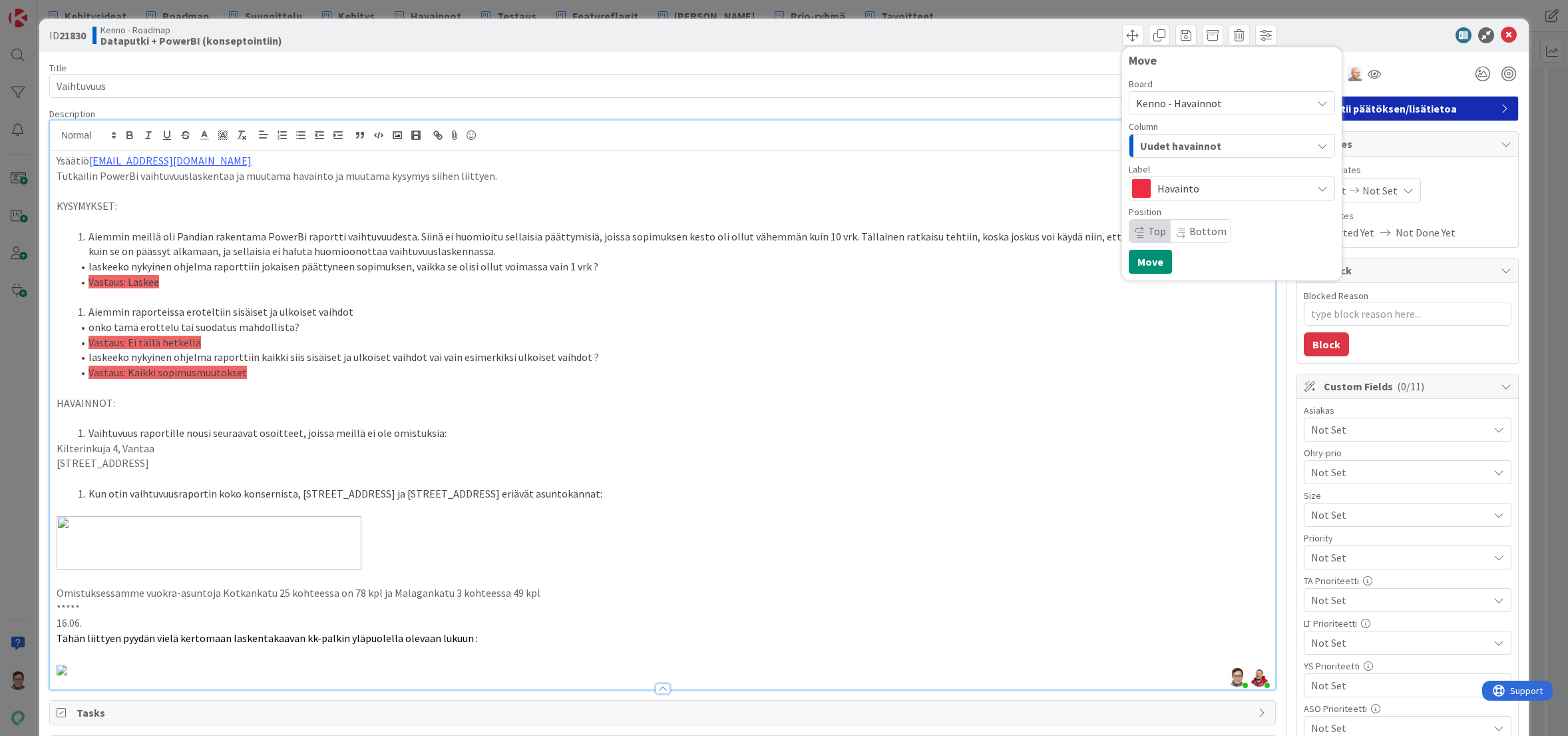
click at [1176, 144] on span "Uudet havainnot" at bounding box center [1180, 146] width 82 height 17
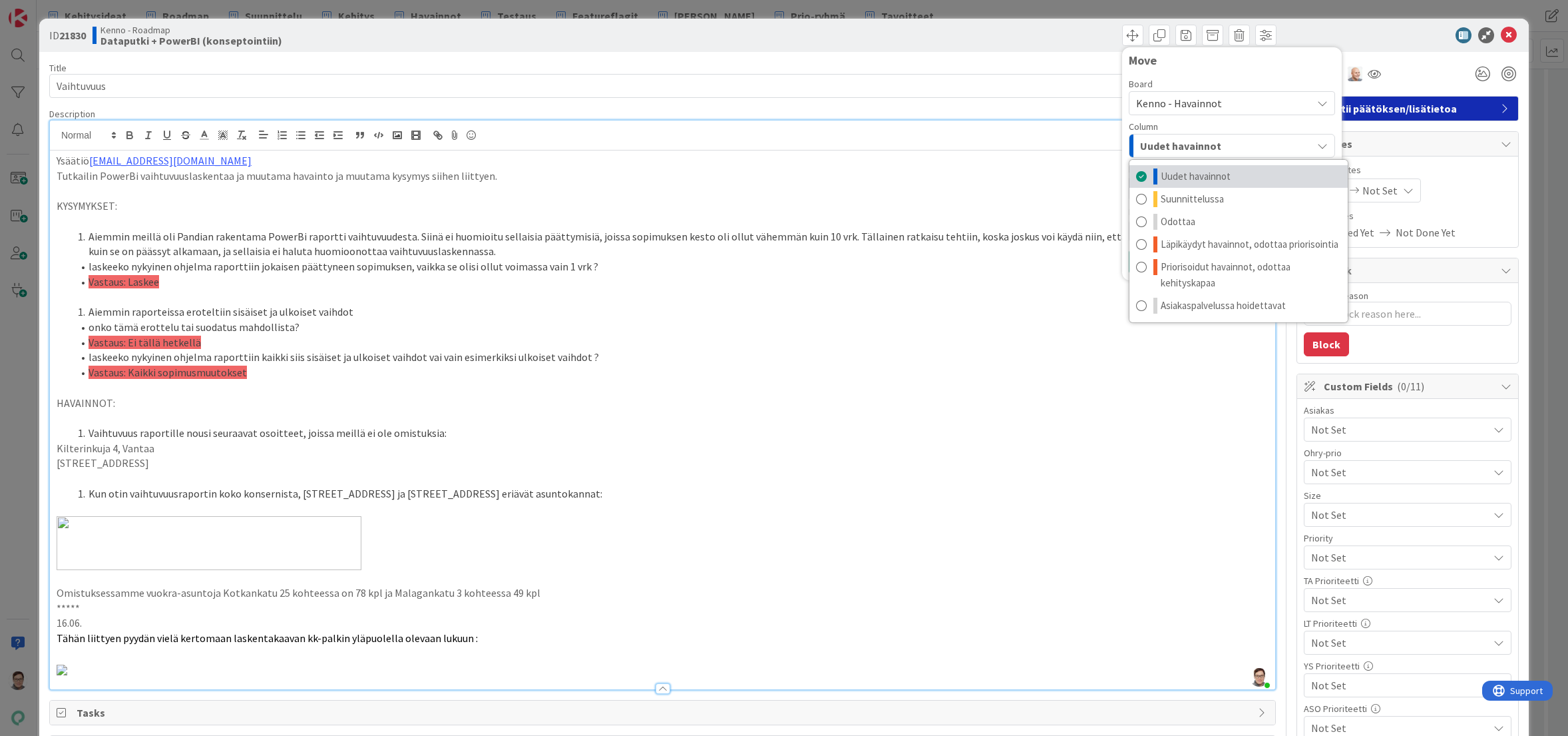
click at [1176, 173] on span "Uudet havainnot" at bounding box center [1195, 176] width 70 height 16
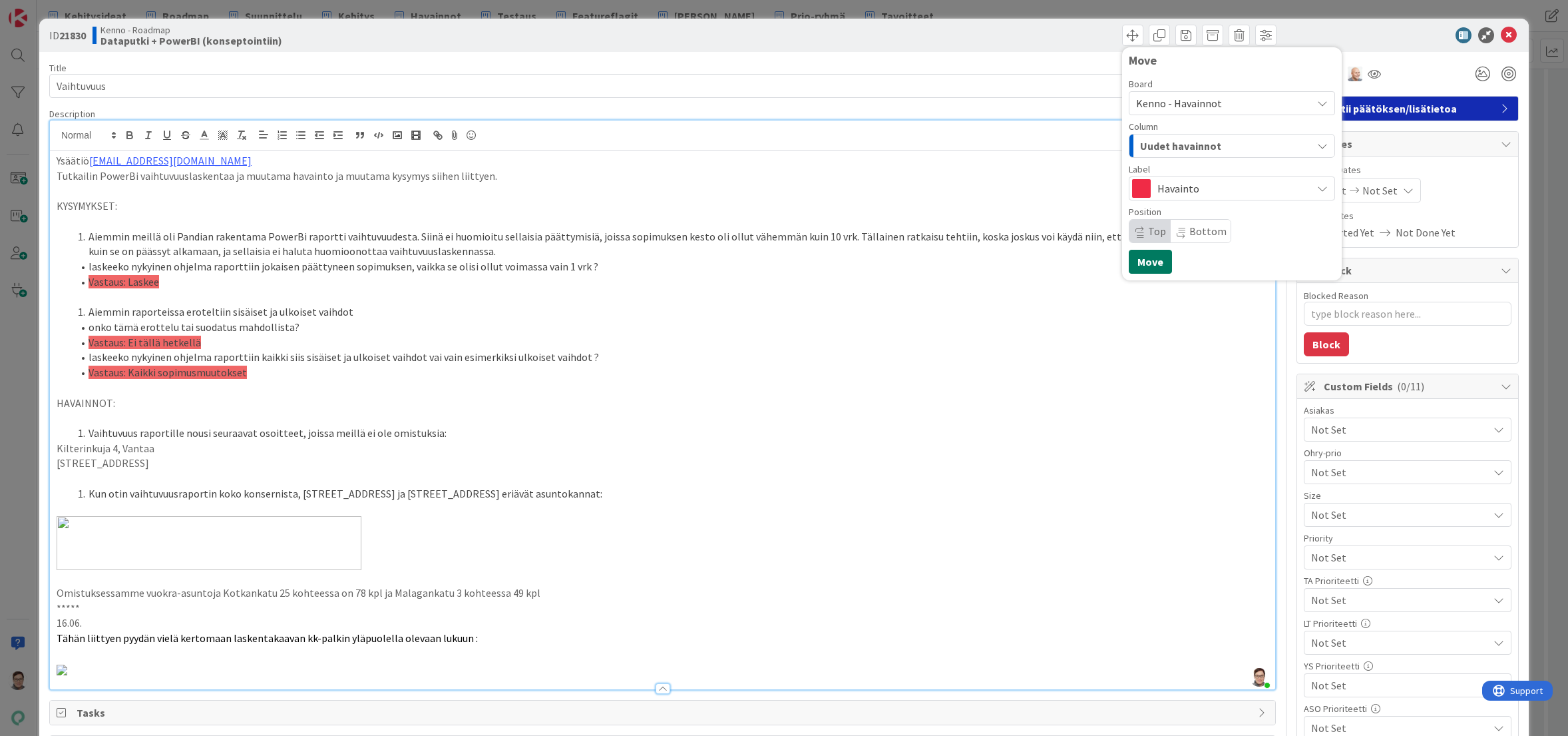
click at [1140, 259] on button "Move" at bounding box center [1149, 261] width 43 height 24
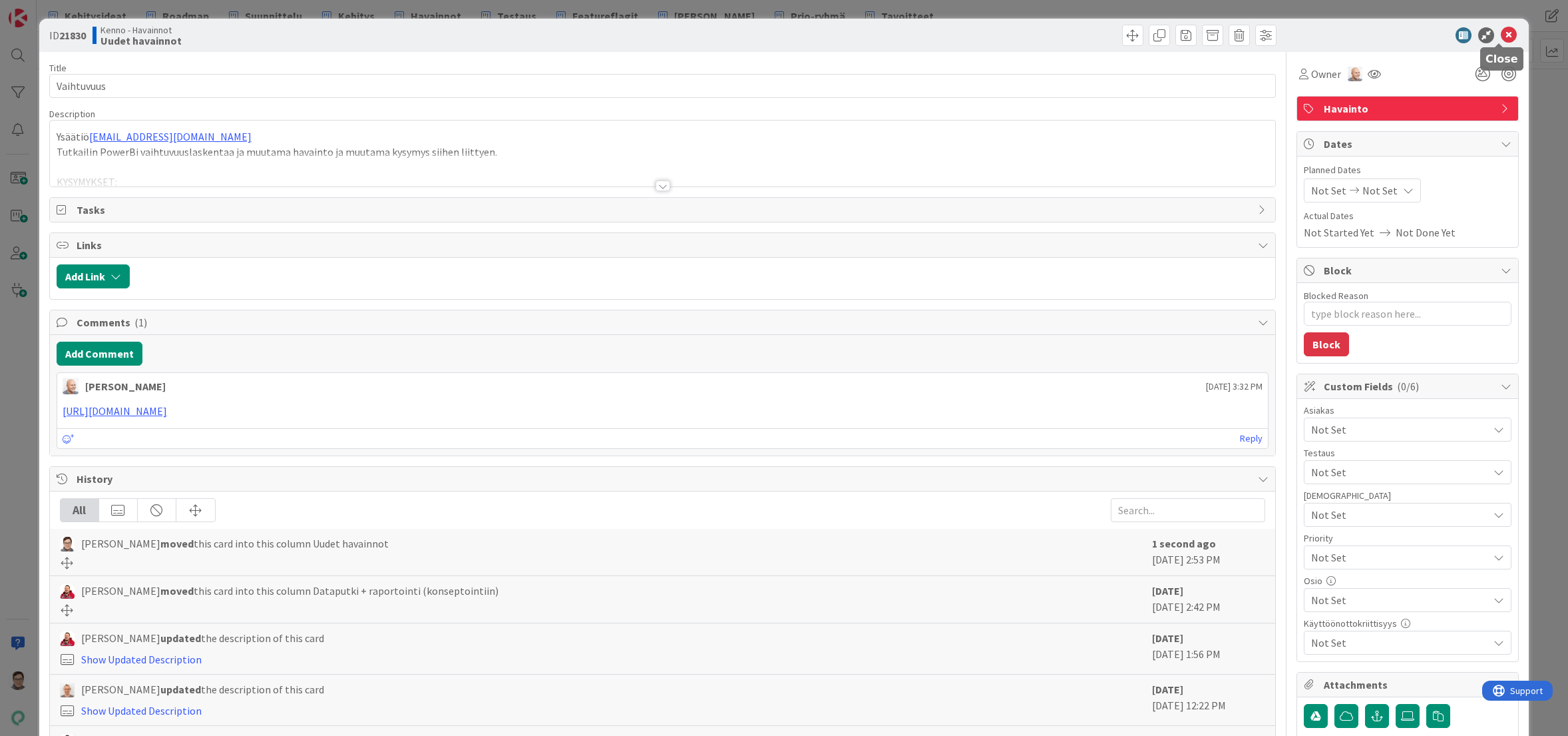
type textarea "x"
click at [1501, 35] on icon at bounding box center [1508, 35] width 16 height 16
